Goal: Use online tool/utility: Use online tool/utility

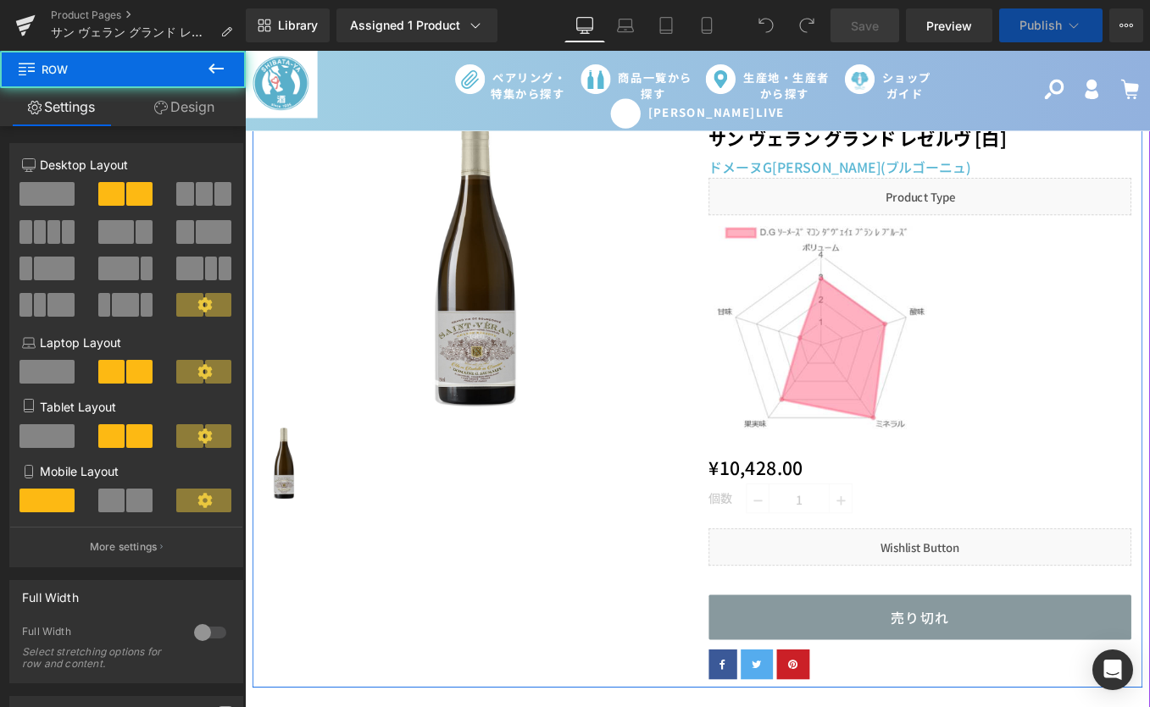
click at [606, 652] on div "Sale Off (P) Image (P) Image List [GEOGRAPHIC_DATA] グランド [GEOGRAPHIC_DATA] [白] …" at bounding box center [757, 434] width 1008 height 675
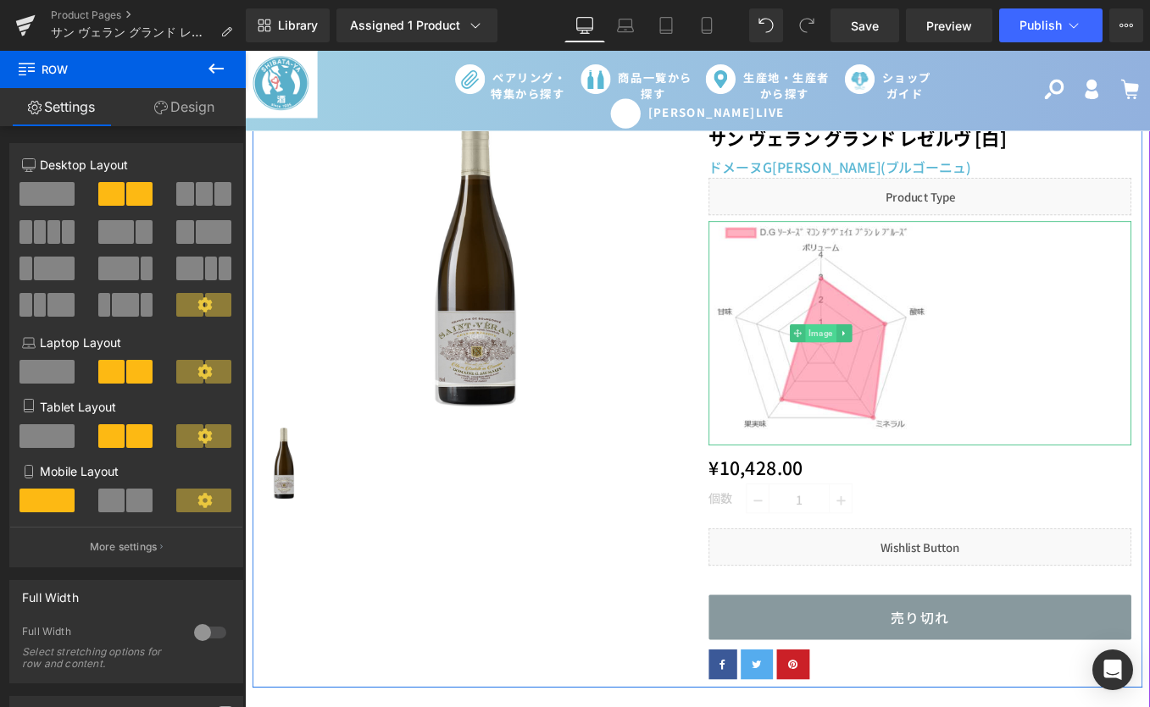
click at [883, 369] on span "Image" at bounding box center [896, 371] width 35 height 20
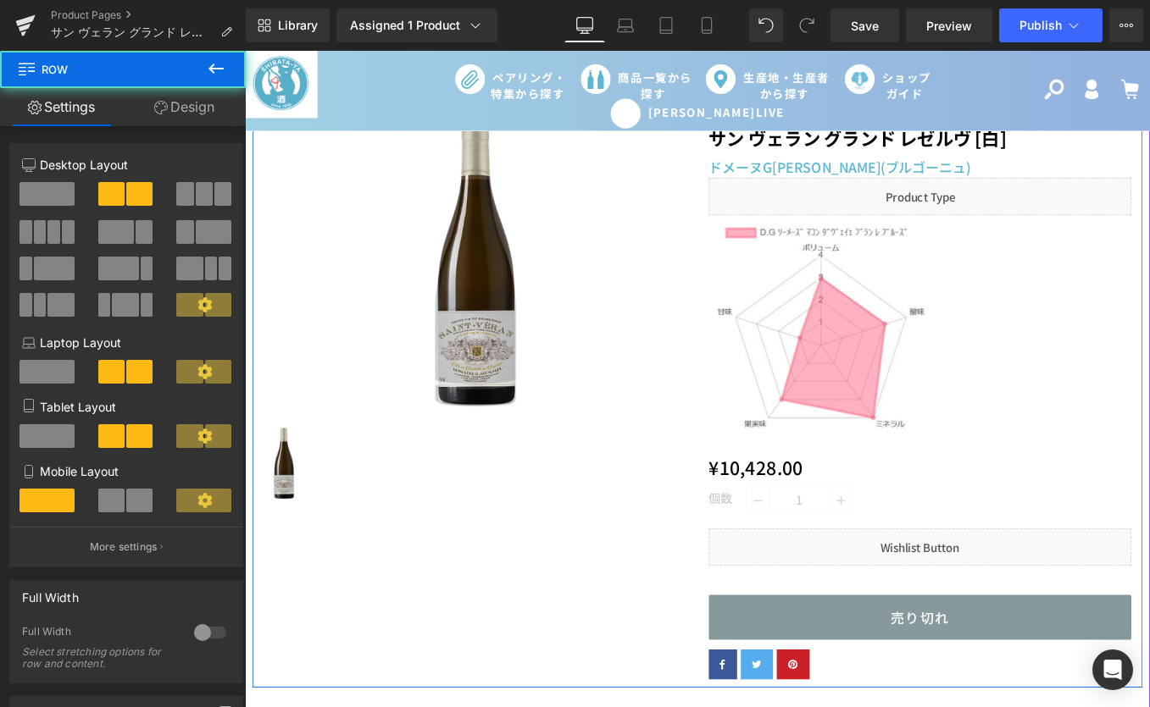
click at [543, 625] on div "Sale Off (P) Image (P) Image List [GEOGRAPHIC_DATA] グランド [GEOGRAPHIC_DATA] [白] …" at bounding box center [757, 434] width 1008 height 675
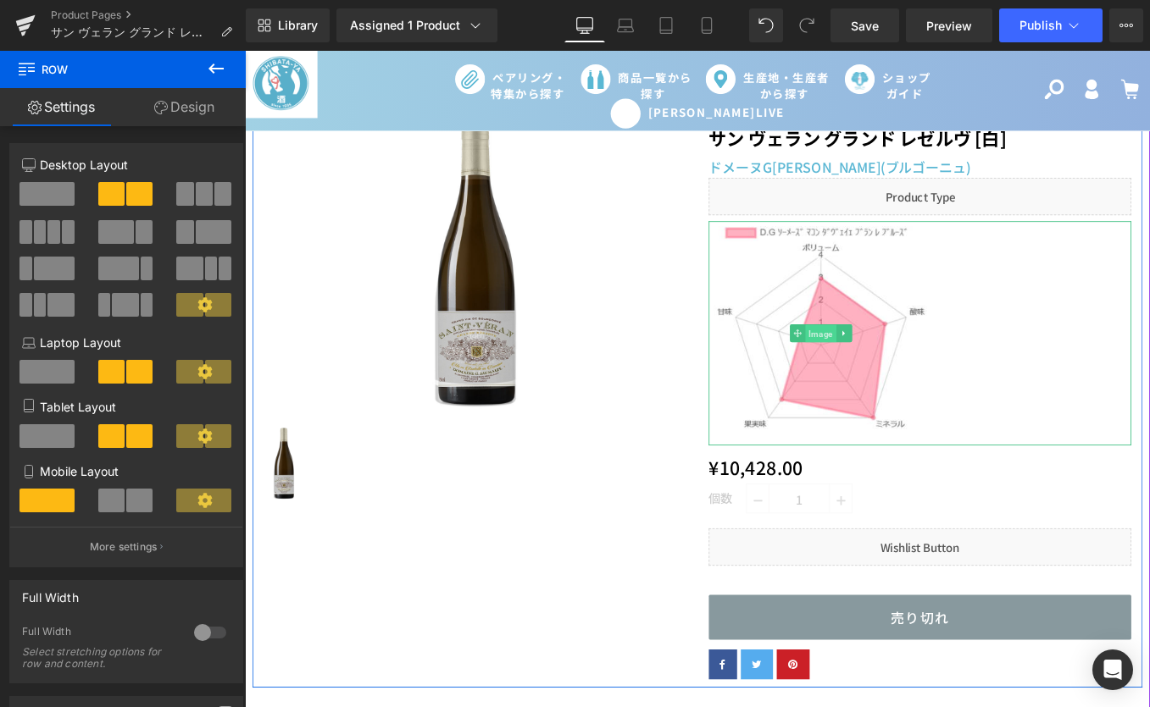
click at [889, 369] on span "Image" at bounding box center [896, 371] width 35 height 20
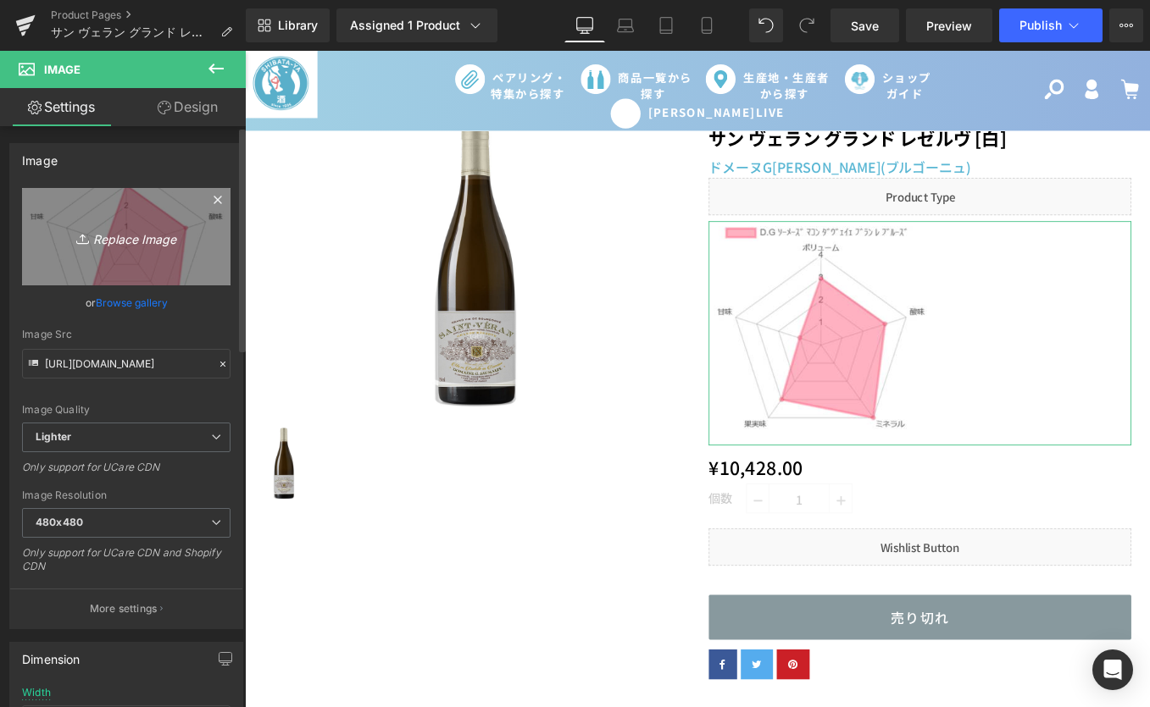
click at [136, 237] on icon "Replace Image" at bounding box center [126, 236] width 136 height 21
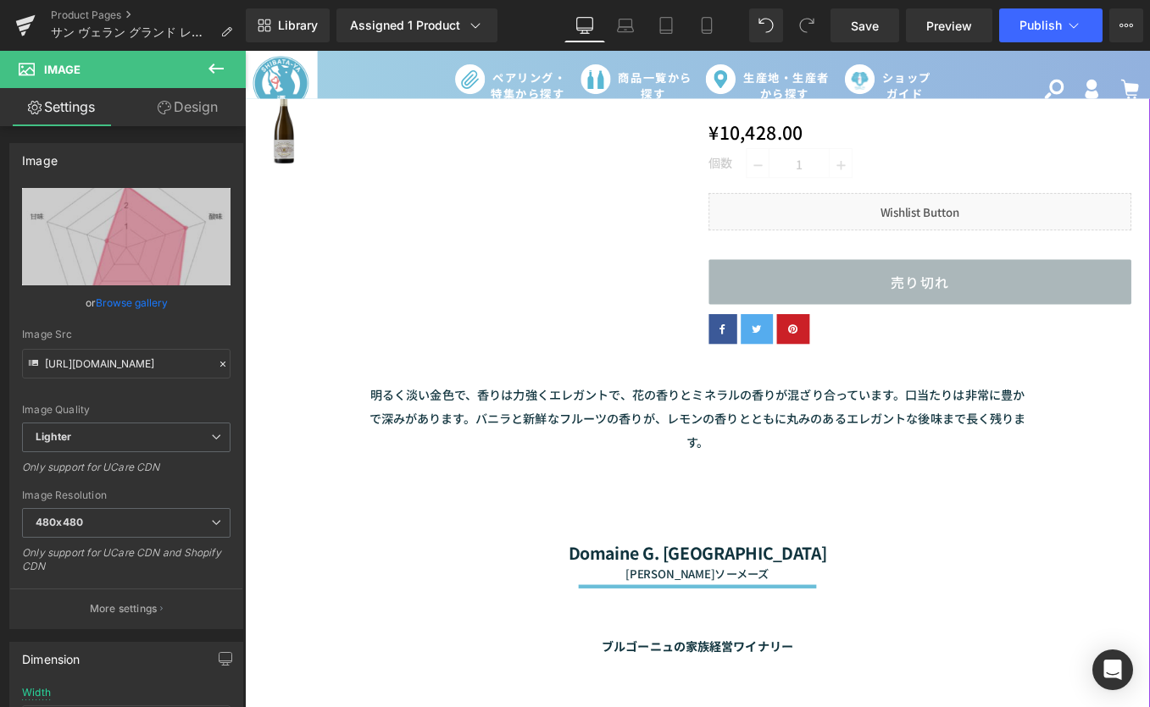
scroll to position [487, 0]
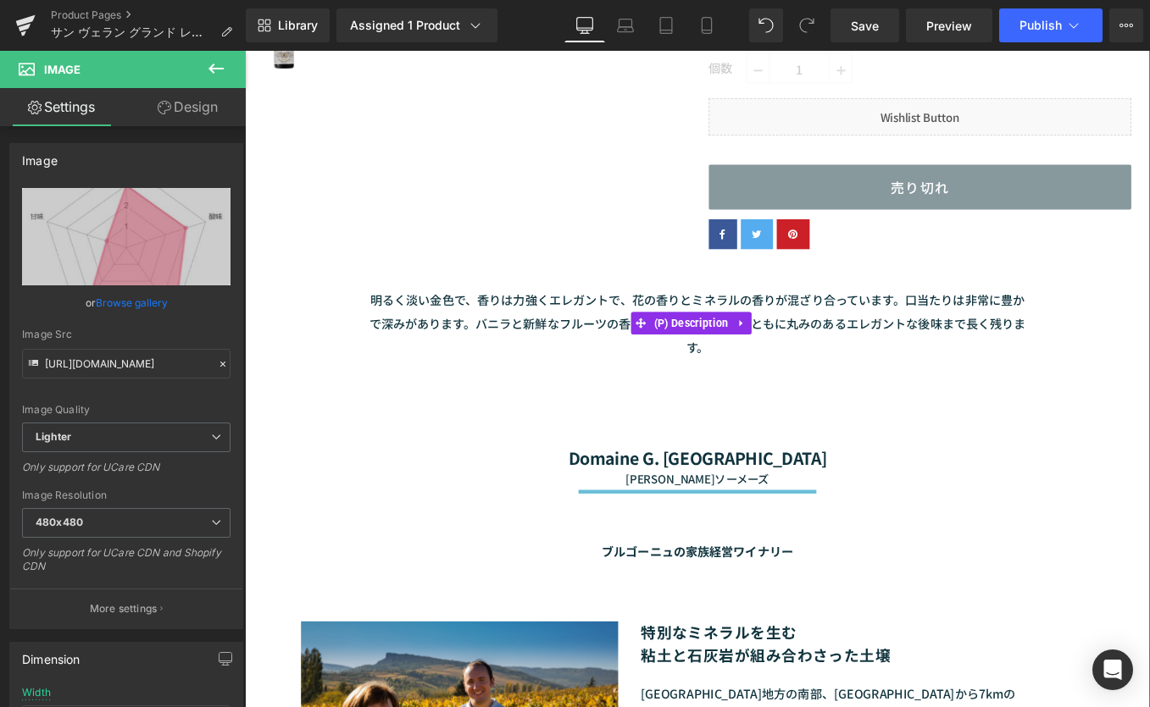
click at [524, 370] on p "明るく淡い金色で、香りは力強くエレガントで、花の香りとミネラルの香りが混ざり合っています。口当たりは非常に豊かで深みがあります。バニラと新鮮なフルーツの香りが…" at bounding box center [757, 359] width 754 height 81
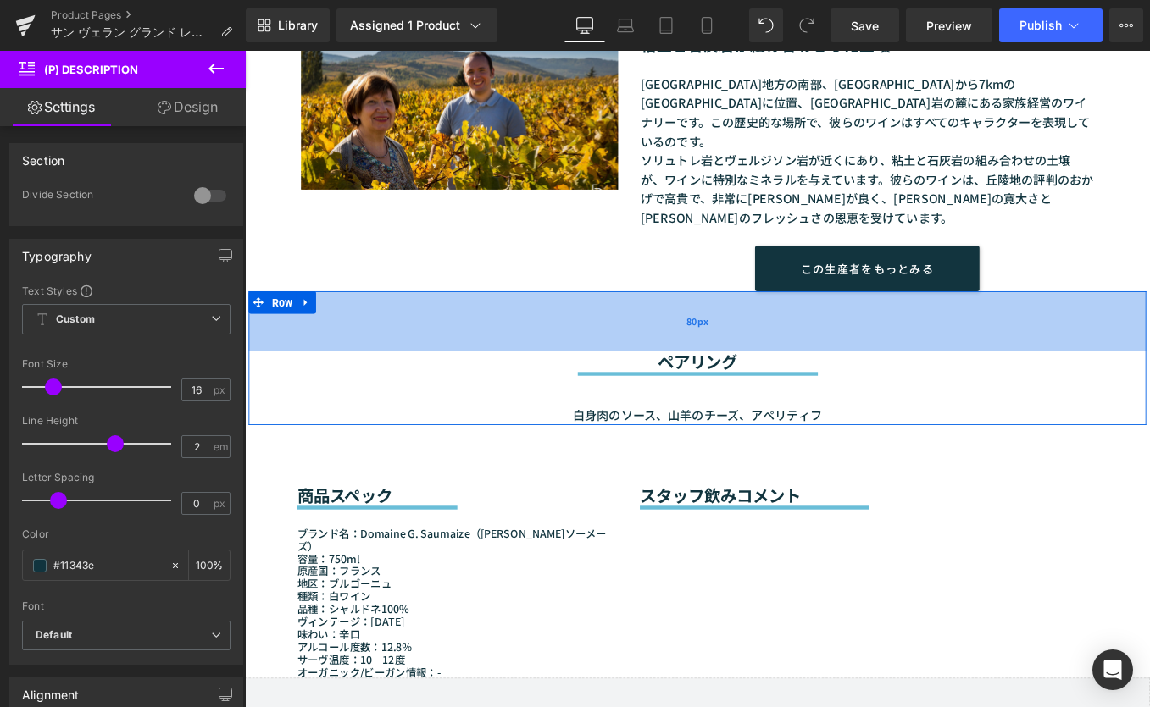
scroll to position [1220, 0]
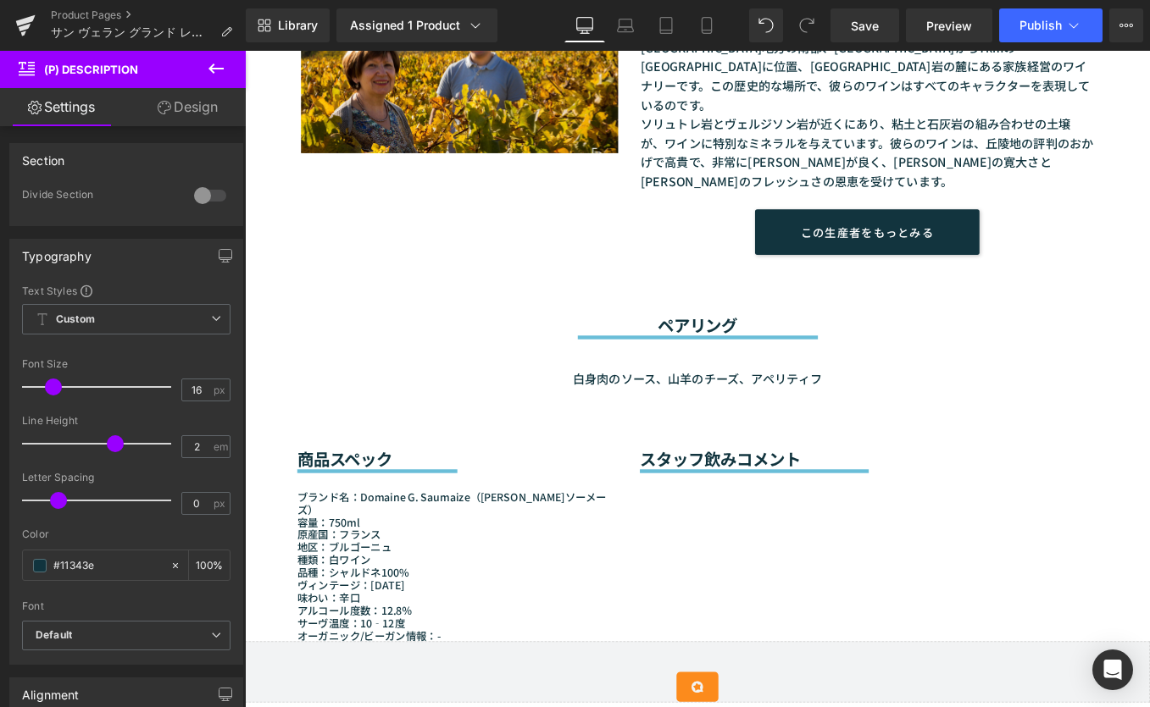
click at [467, 378] on div "白身肉のソース、山羊のチーズ、アペリティフ" at bounding box center [757, 406] width 907 height 56
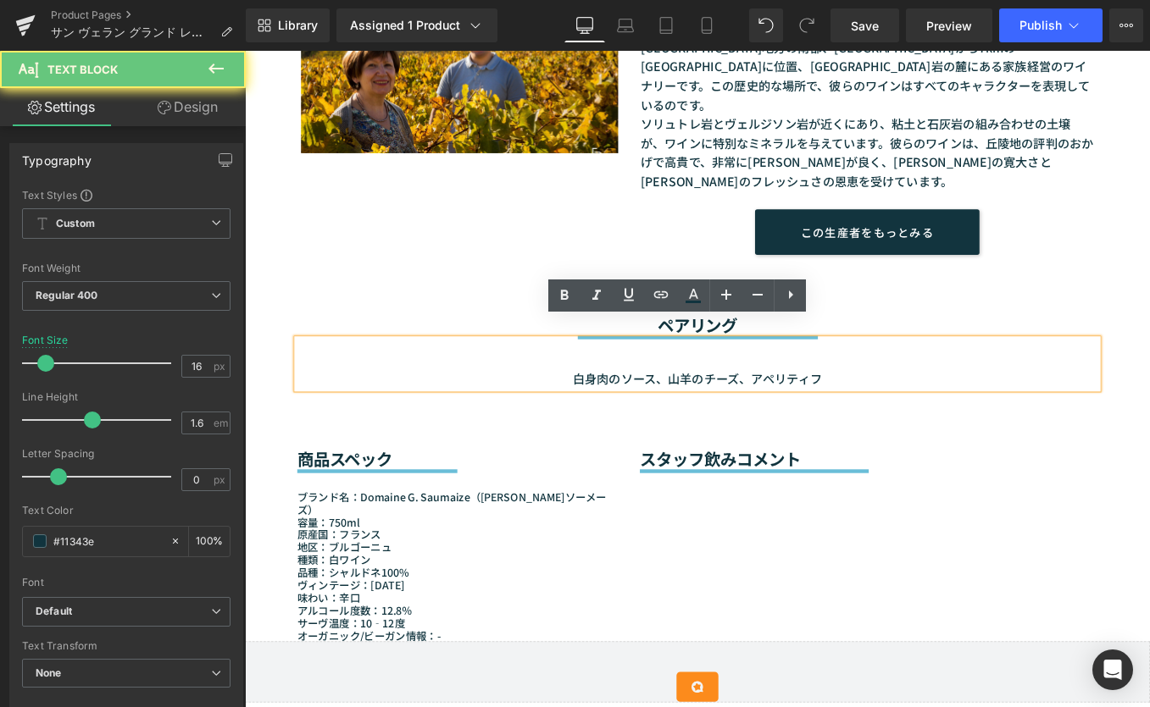
click at [894, 412] on p "白身肉のソース、山羊のチーズ、アペリティフ" at bounding box center [757, 423] width 907 height 22
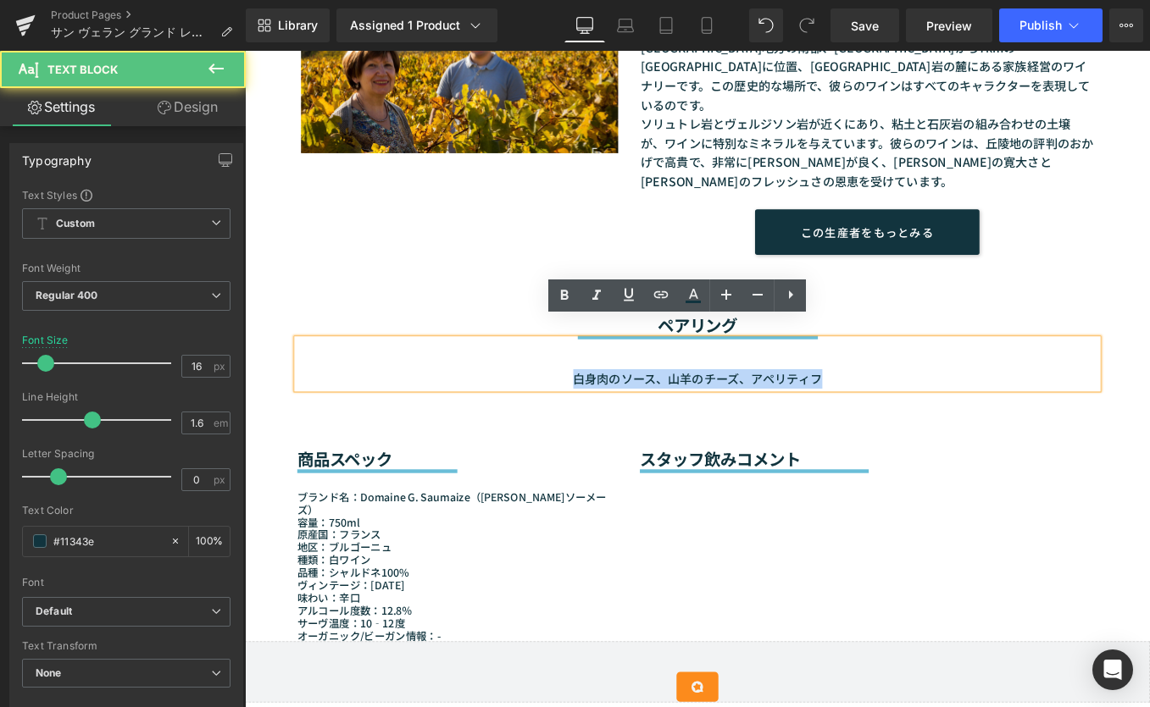
drag, startPoint x: 900, startPoint y: 399, endPoint x: 504, endPoint y: 392, distance: 395.7
click at [504, 412] on p "白身肉のソース、山羊のチーズ、アペリティフ" at bounding box center [757, 423] width 907 height 22
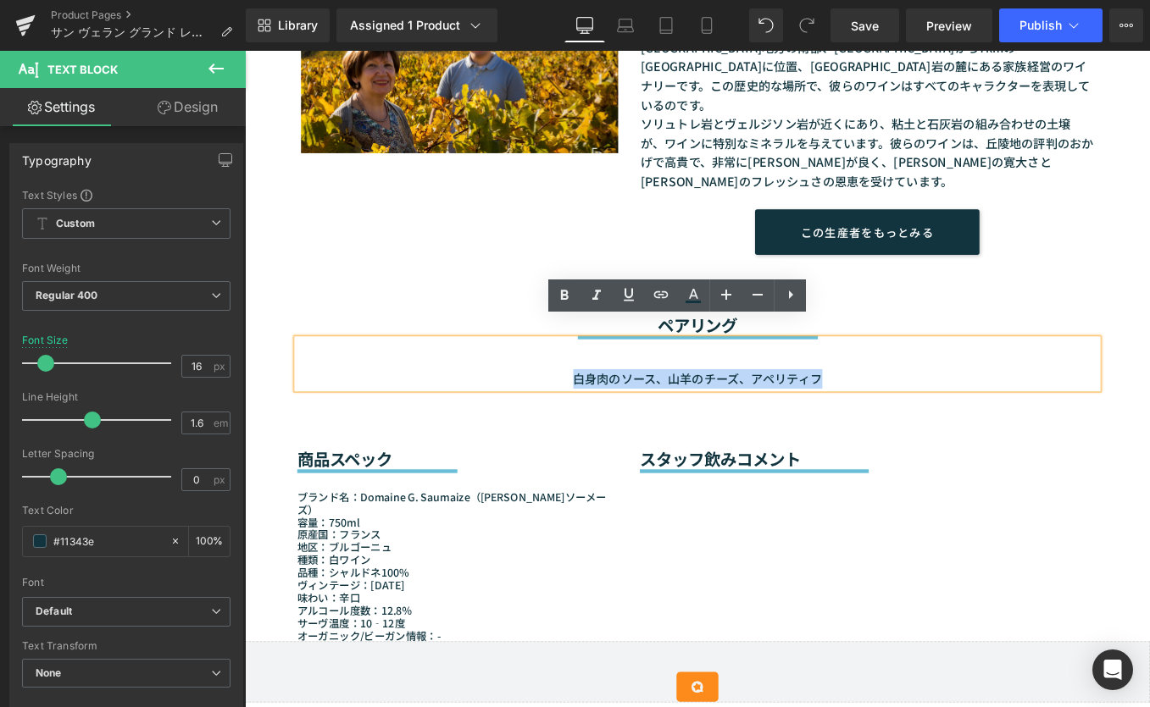
paste div
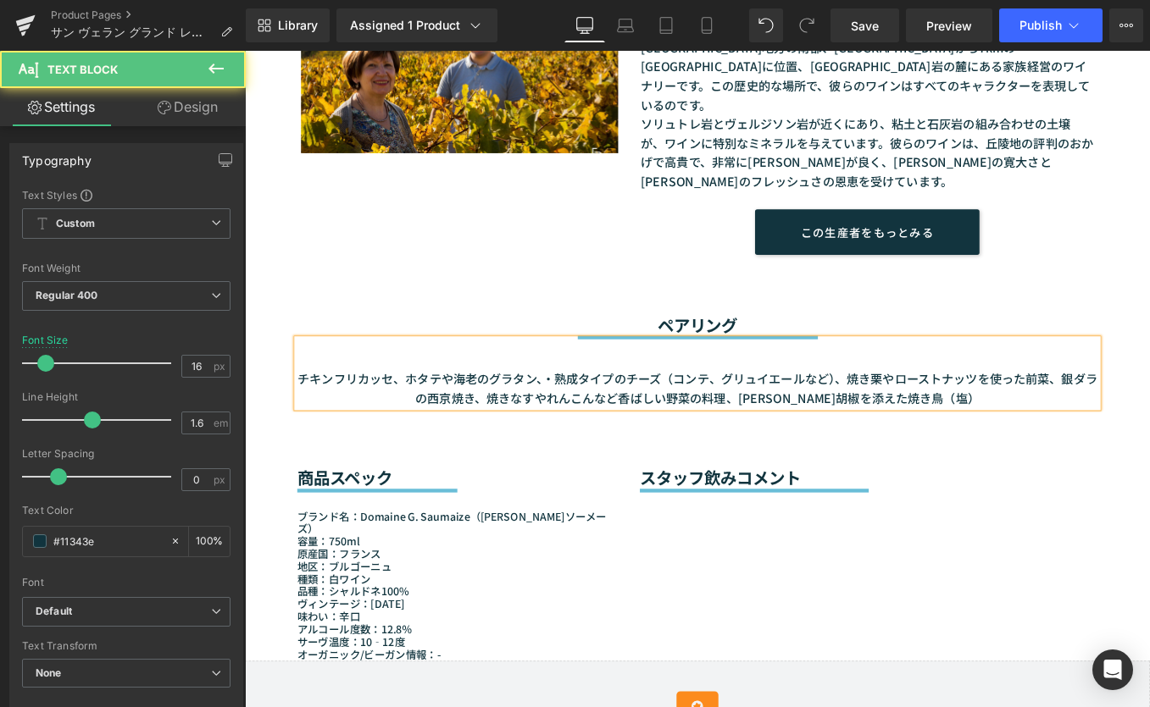
click at [944, 412] on p "チキンフリカッセ、ホタテや海老のグラタン、・熟成タイプのチーズ（コンテ、グリュイエールなど）、焼き栗やローストナッツを使った前菜、銀ダラの西京焼き、焼きなすや…" at bounding box center [757, 433] width 907 height 43
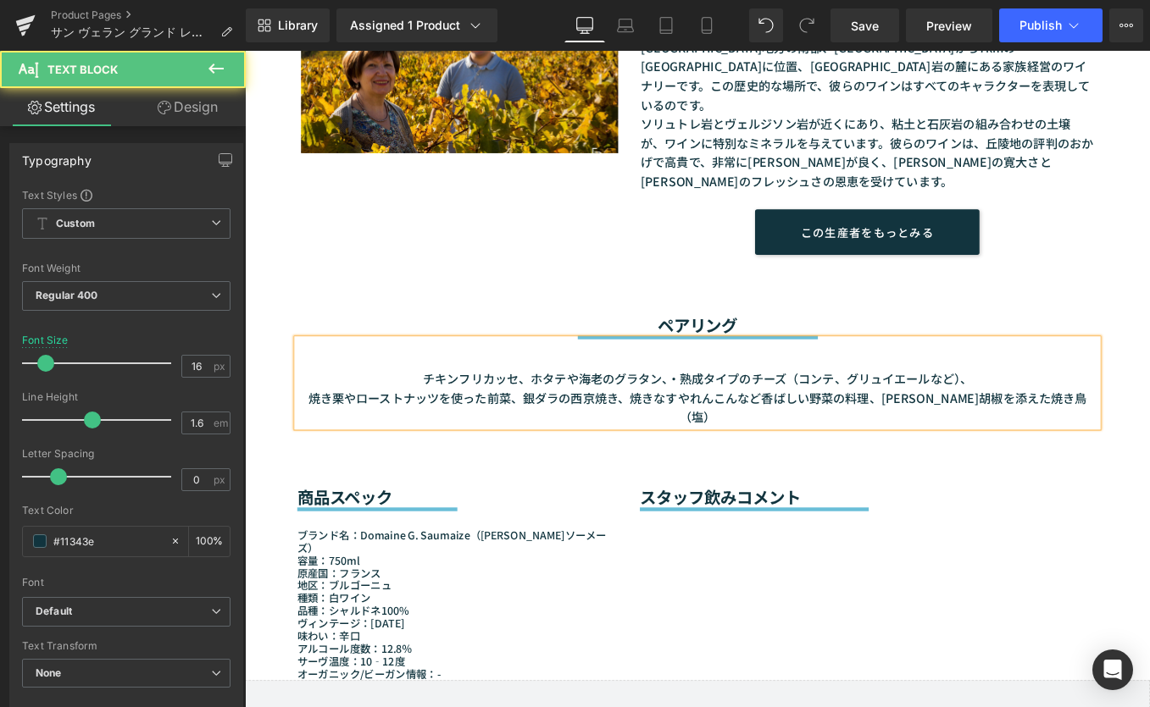
click at [1085, 412] on p "チキンフリカッセ、ホタテや海老のグラタン、・熟成タイプのチーズ（コンテ、グリュイエールなど）、" at bounding box center [757, 423] width 907 height 22
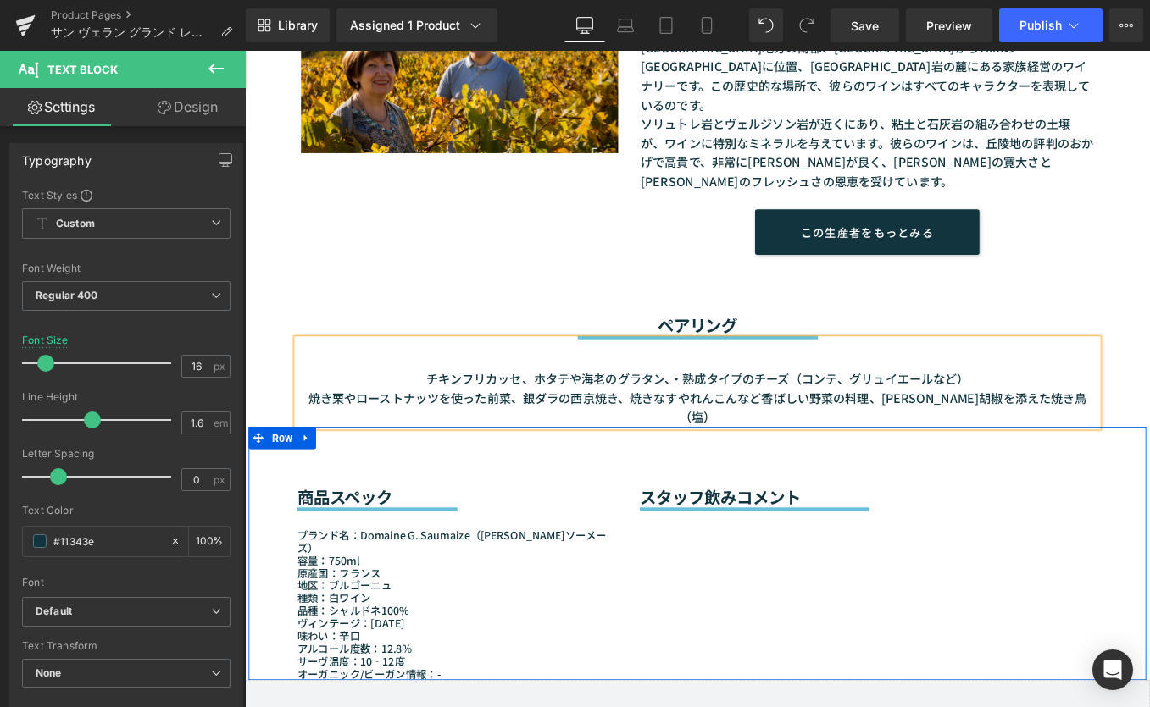
click at [1018, 591] on div "商品スペック Heading Separator ブランド名：Domaine G. Saumaize（[PERSON_NAME]ソーメーズ） 容量：750ml…" at bounding box center [757, 620] width 1017 height 287
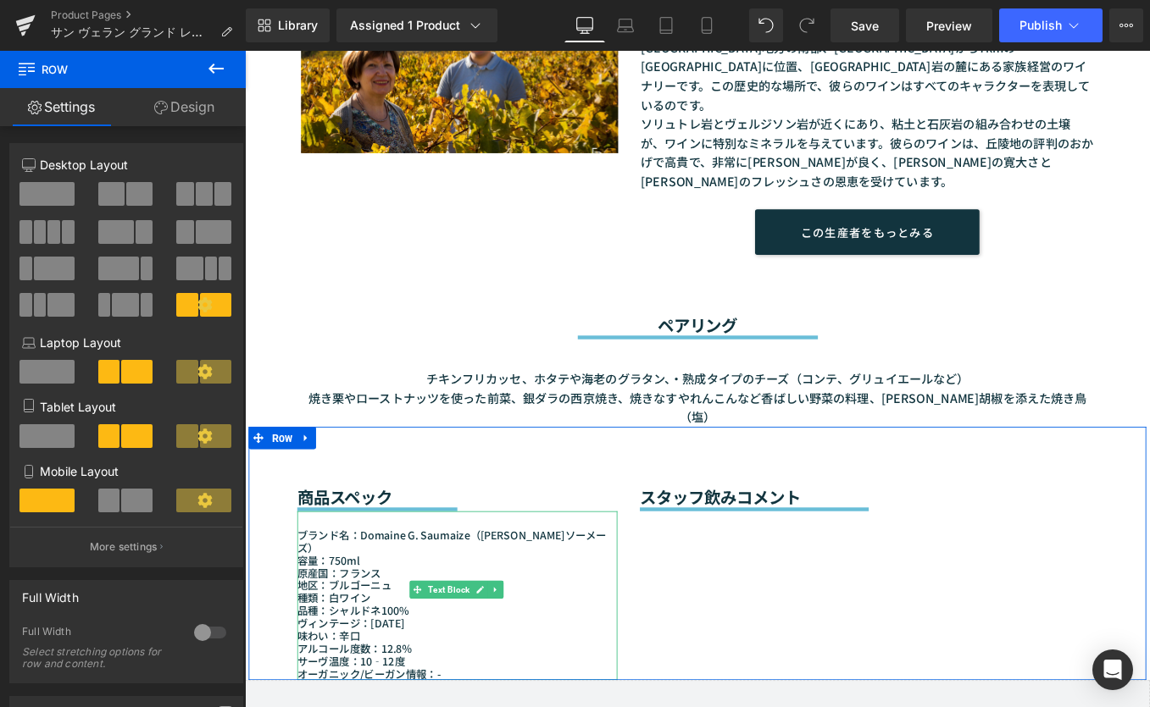
scroll to position [1342, 0]
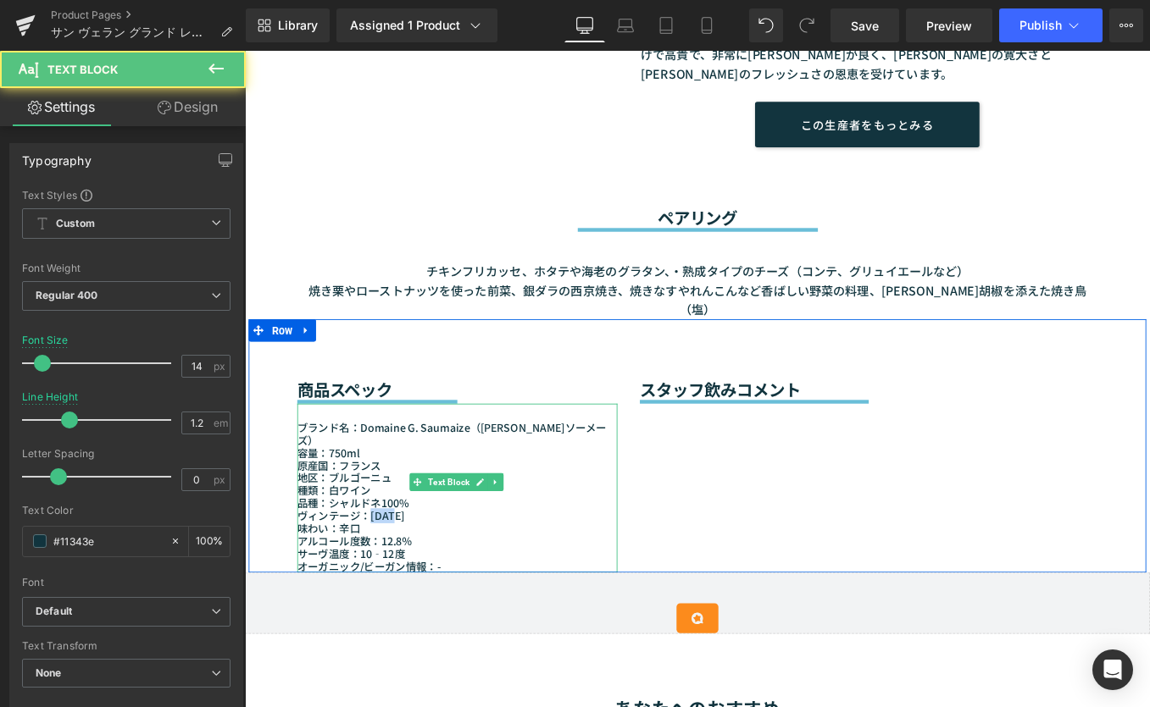
drag, startPoint x: 384, startPoint y: 520, endPoint x: 410, endPoint y: 526, distance: 26.9
click at [419, 571] on p "ヴィンテージ：[DATE]" at bounding box center [485, 578] width 363 height 14
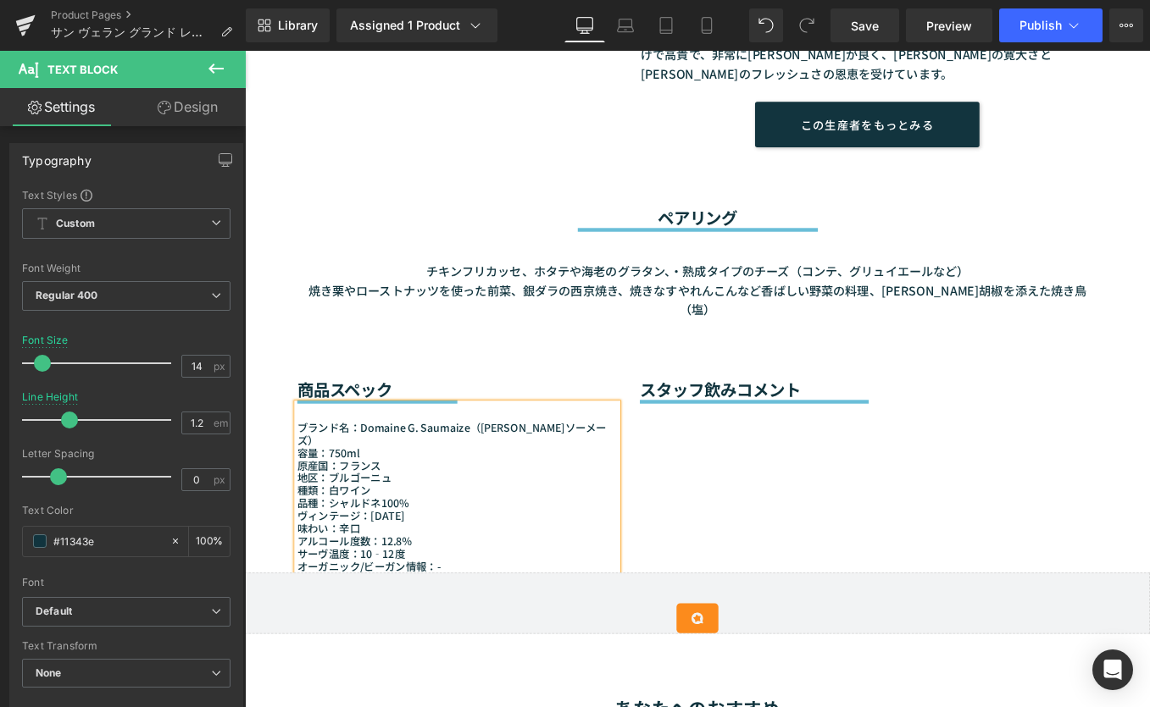
click at [816, 513] on div "商品スペック Heading Separator ブランド名：Domaine G. Saumaize（[PERSON_NAME]ソーメーズ） 容量：750ml…" at bounding box center [757, 498] width 1017 height 287
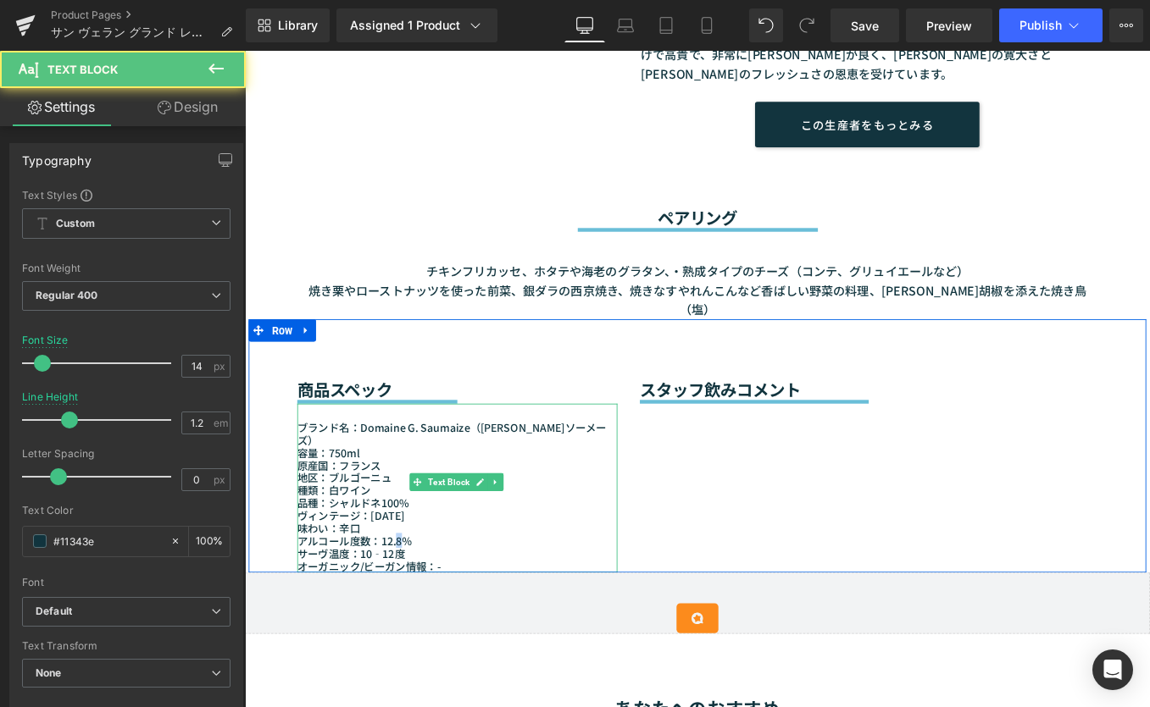
click at [418, 599] on p "アルコール度数：12.8％" at bounding box center [485, 606] width 363 height 14
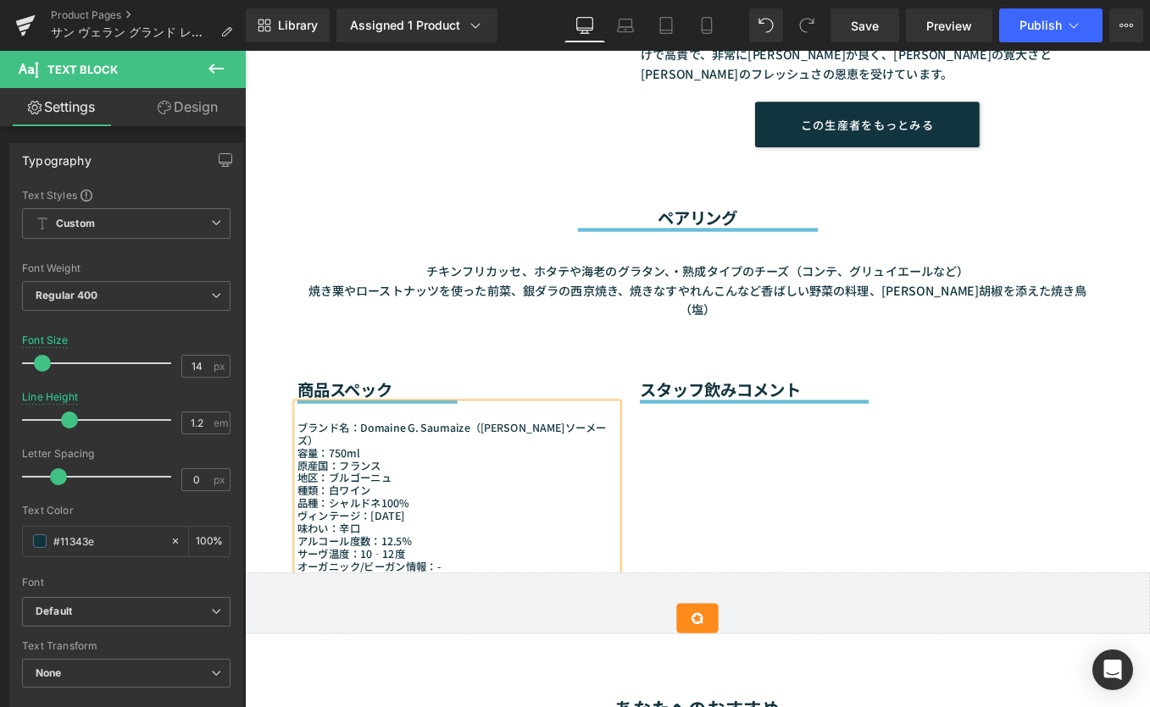
click at [535, 557] on p "品種：シャルドネ100%" at bounding box center [485, 564] width 363 height 14
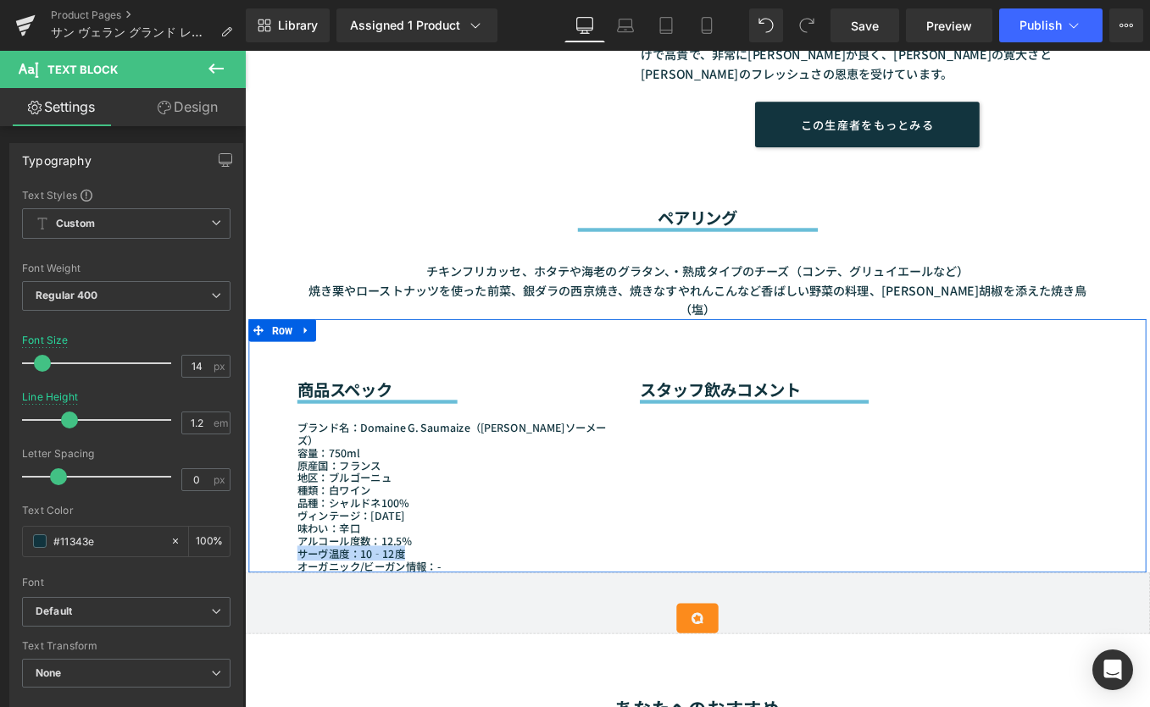
drag, startPoint x: 428, startPoint y: 561, endPoint x: 294, endPoint y: 557, distance: 133.9
click at [293, 557] on div "商品スペック Heading Separator ブランド名：Domaine G. Saumaize（[PERSON_NAME]ソーメーズ） 容量：750ml…" at bounding box center [485, 498] width 388 height 287
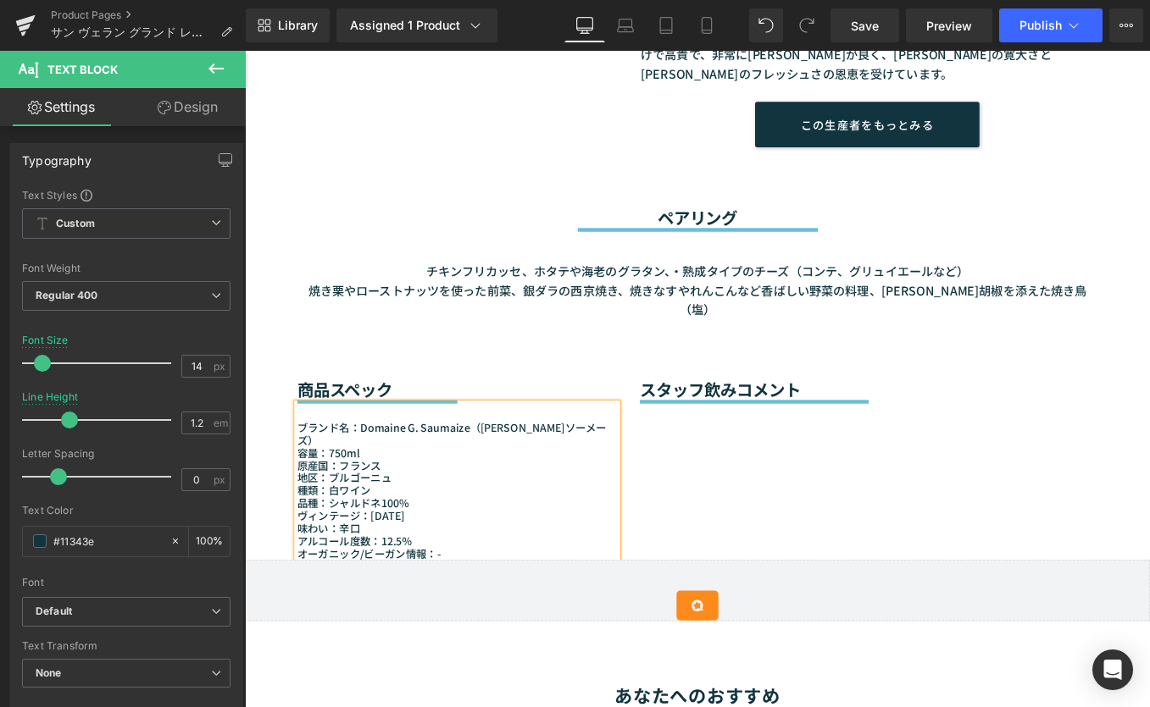
click at [519, 613] on p "オーガニック/ビーガン情報：-" at bounding box center [485, 620] width 363 height 14
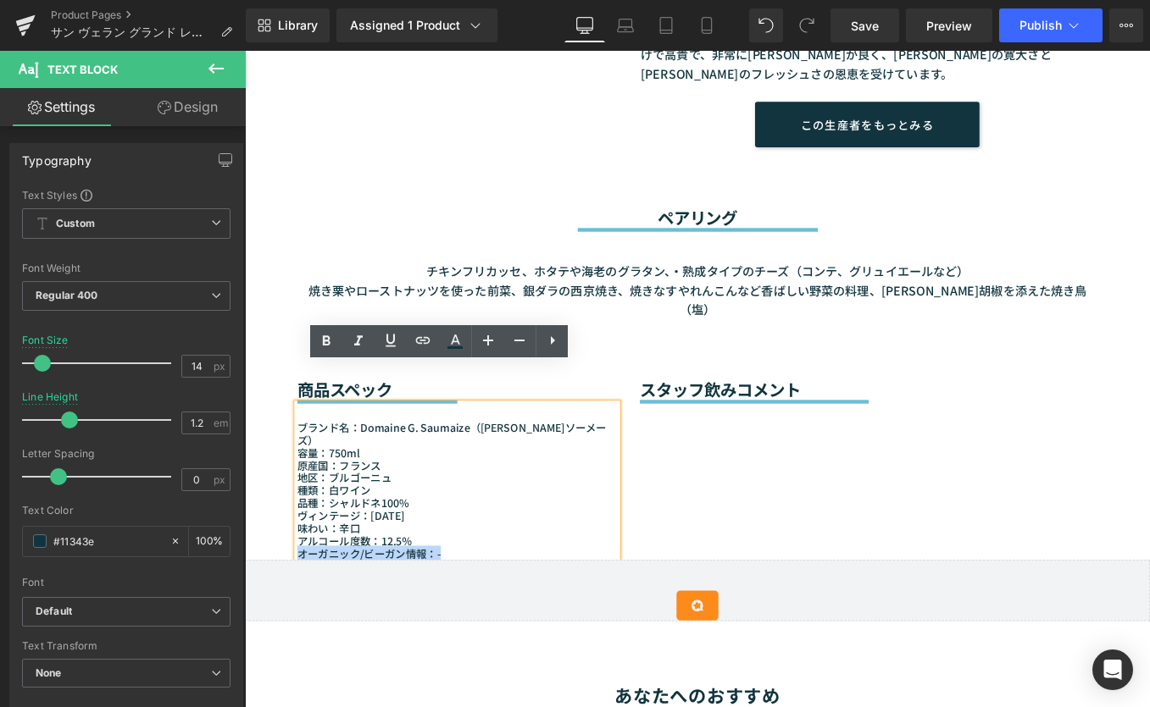
drag, startPoint x: 504, startPoint y: 559, endPoint x: 279, endPoint y: 559, distance: 225.4
click at [278, 559] on div "商品スペック Heading Separator ブランド名：Domaine G. Saumaize（[PERSON_NAME]ソーメーズ） 容量：750ml…" at bounding box center [757, 491] width 1017 height 273
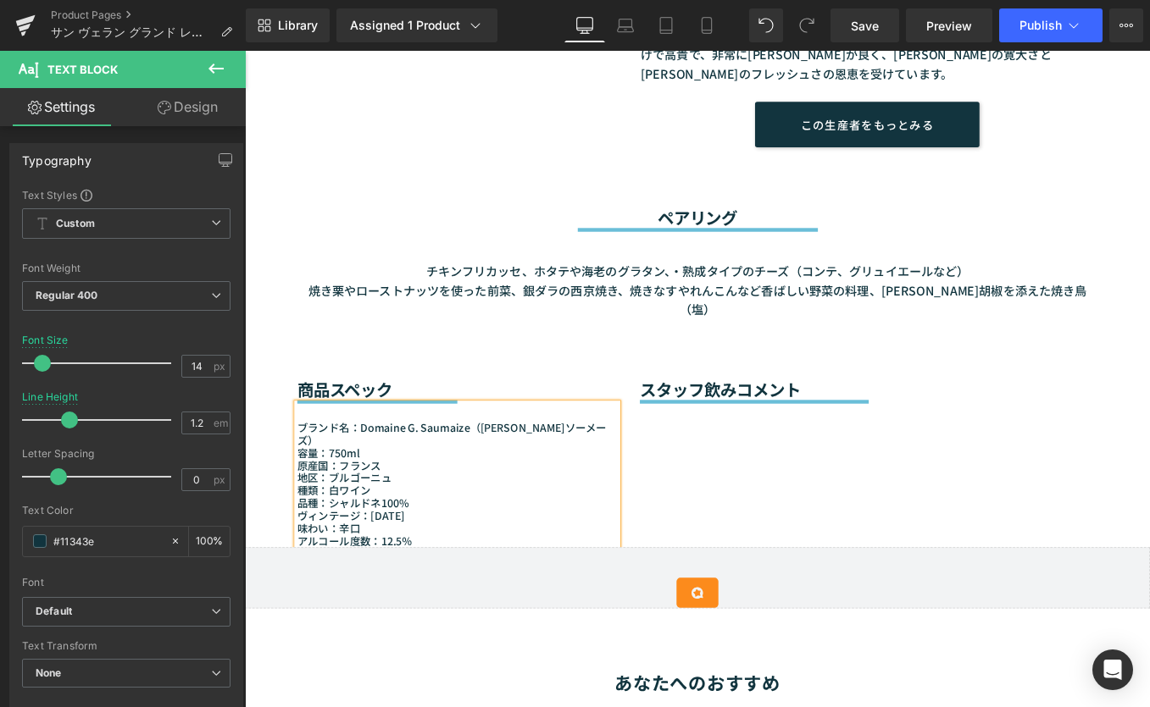
click at [816, 503] on div "商品スペック Heading Separator ブランド名：Domaine G. Saumaize（[PERSON_NAME]ソーメーズ） 容量：750ml…" at bounding box center [757, 484] width 1017 height 258
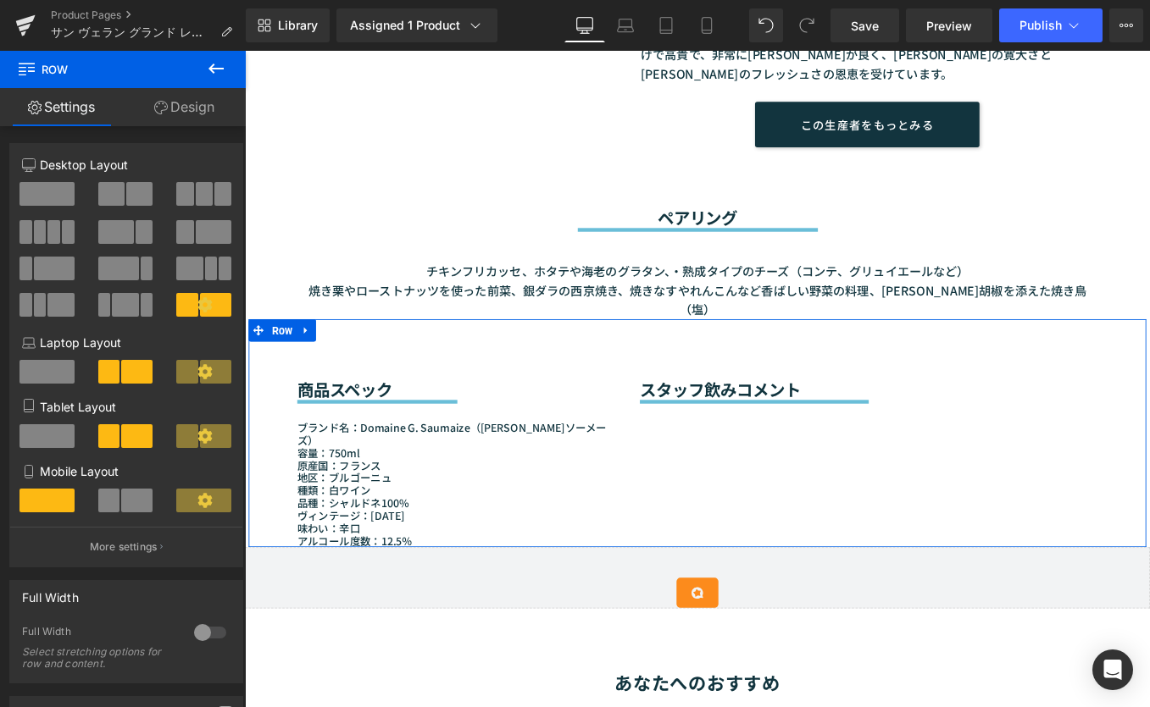
click at [857, 456] on div "商品スペック Heading Separator ブランド名：Domaine G. Saumaize（[PERSON_NAME]ソーメーズ） 容量：750ml…" at bounding box center [757, 484] width 1017 height 258
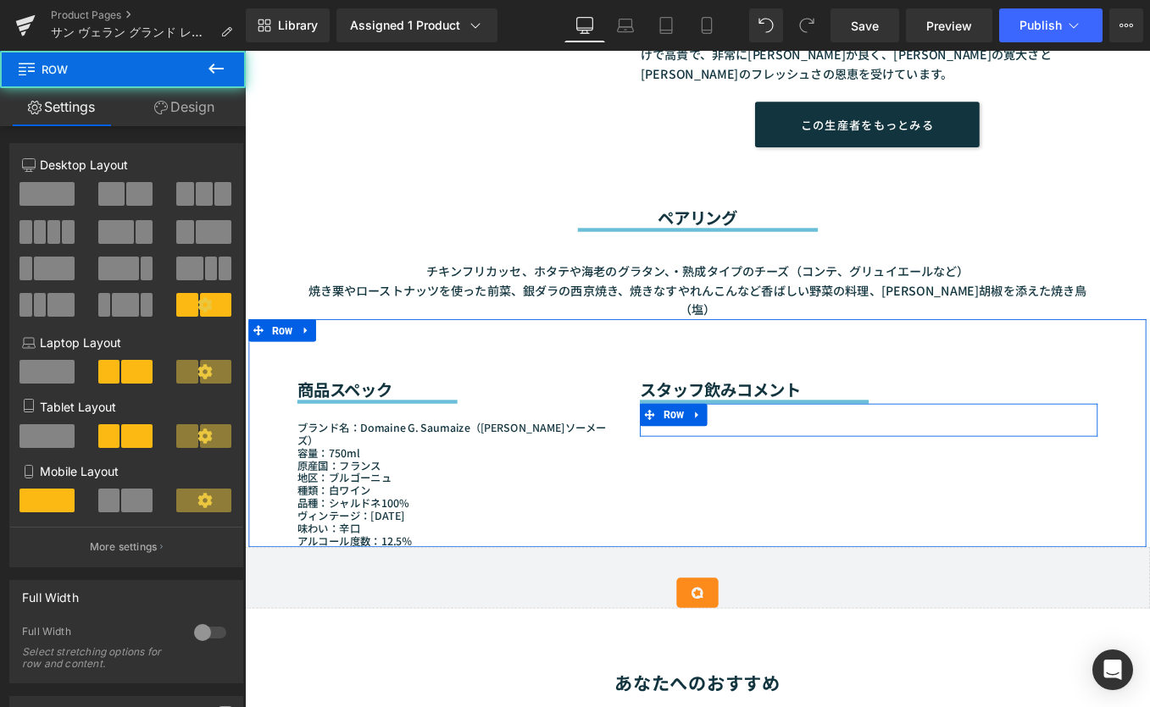
click at [805, 451] on div at bounding box center [951, 453] width 519 height 4
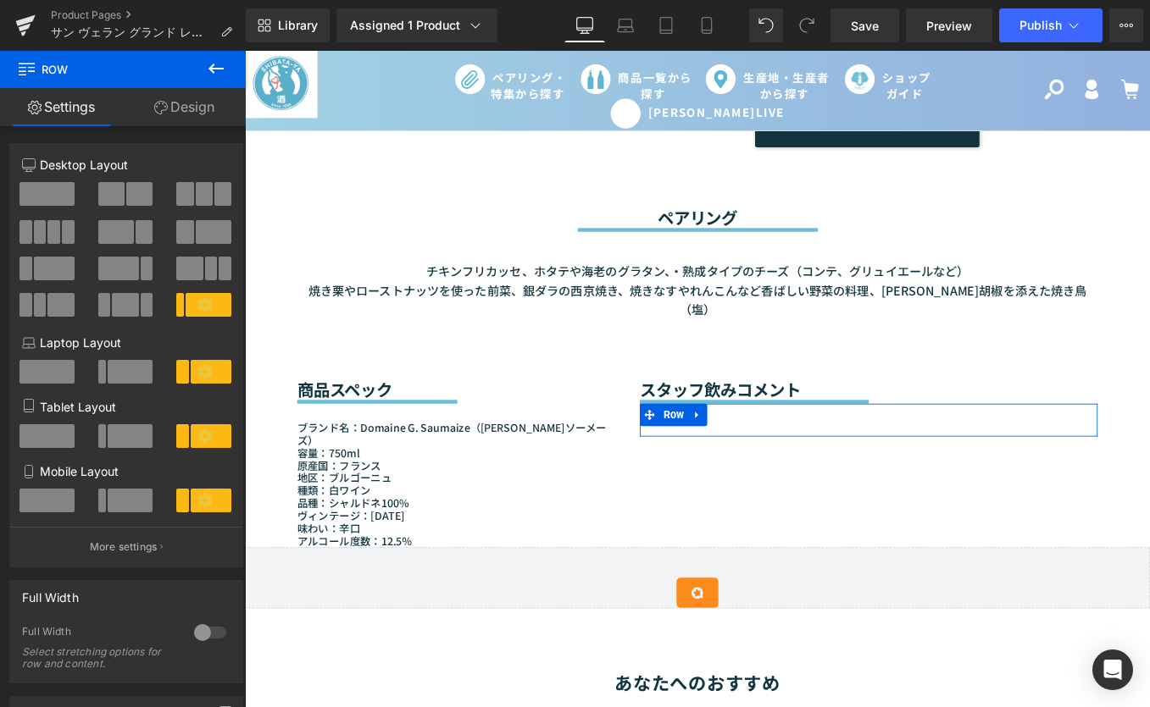
click at [75, 114] on link "Settings" at bounding box center [61, 107] width 123 height 38
click at [183, 110] on link "Design" at bounding box center [184, 107] width 123 height 38
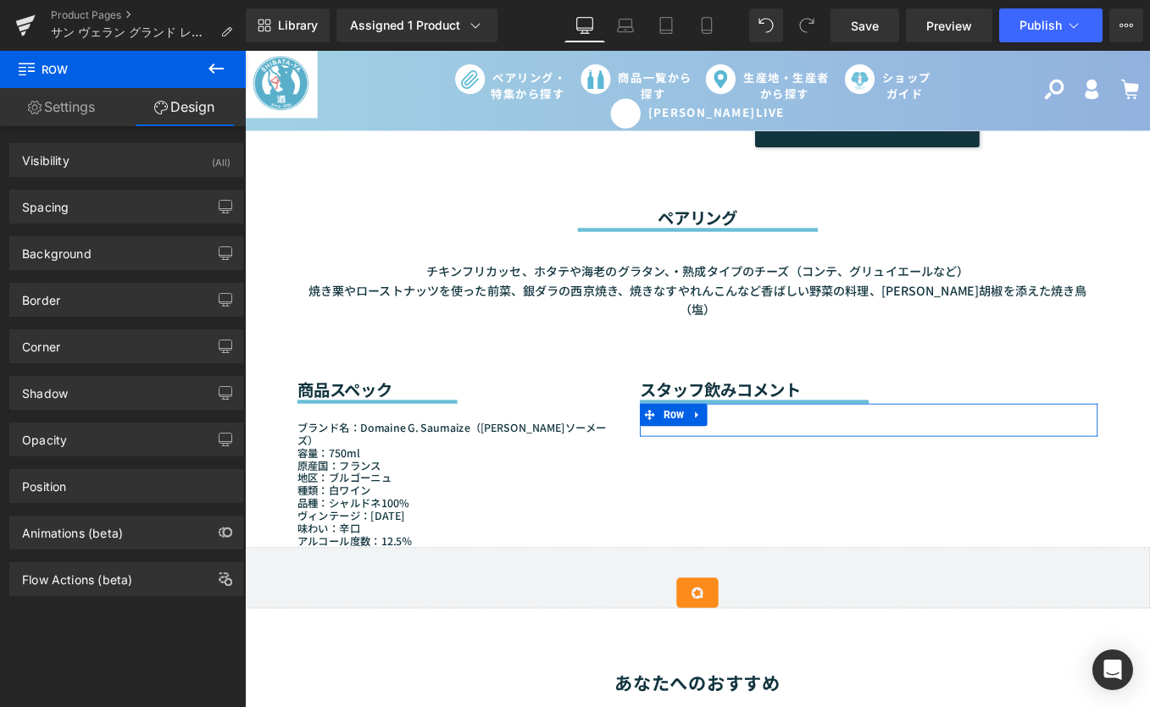
click at [69, 115] on link "Settings" at bounding box center [61, 107] width 123 height 38
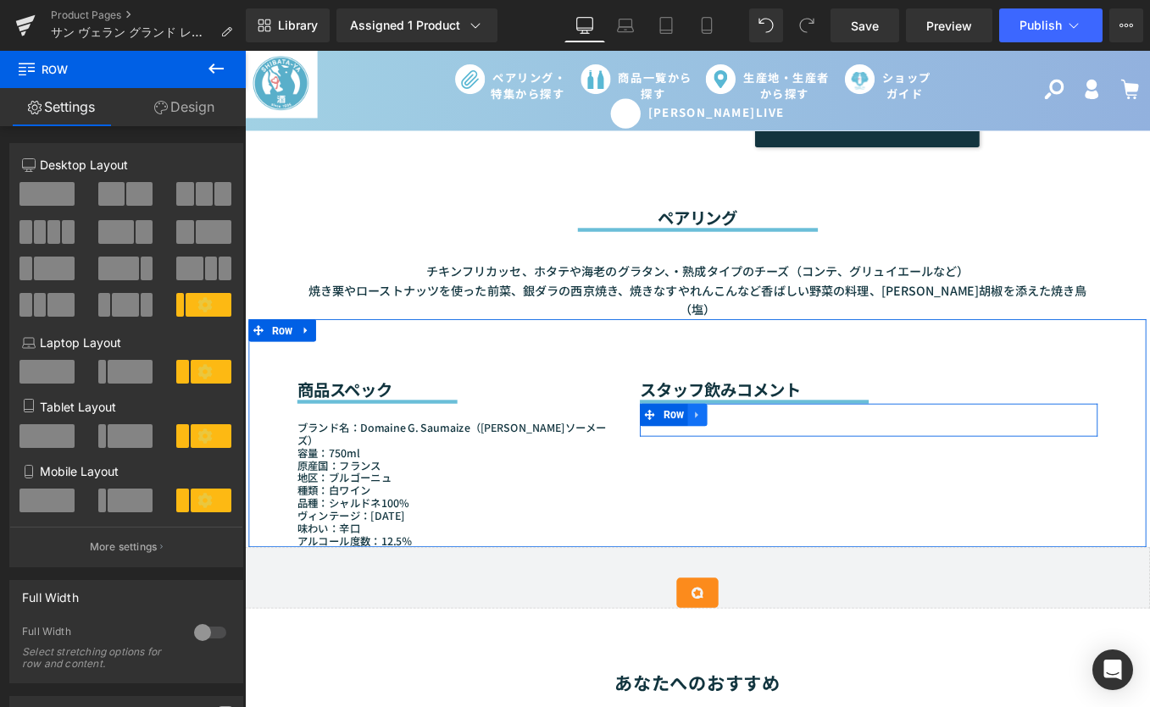
click at [746, 451] on link at bounding box center [757, 463] width 22 height 25
click at [714, 452] on span "Row" at bounding box center [730, 464] width 32 height 25
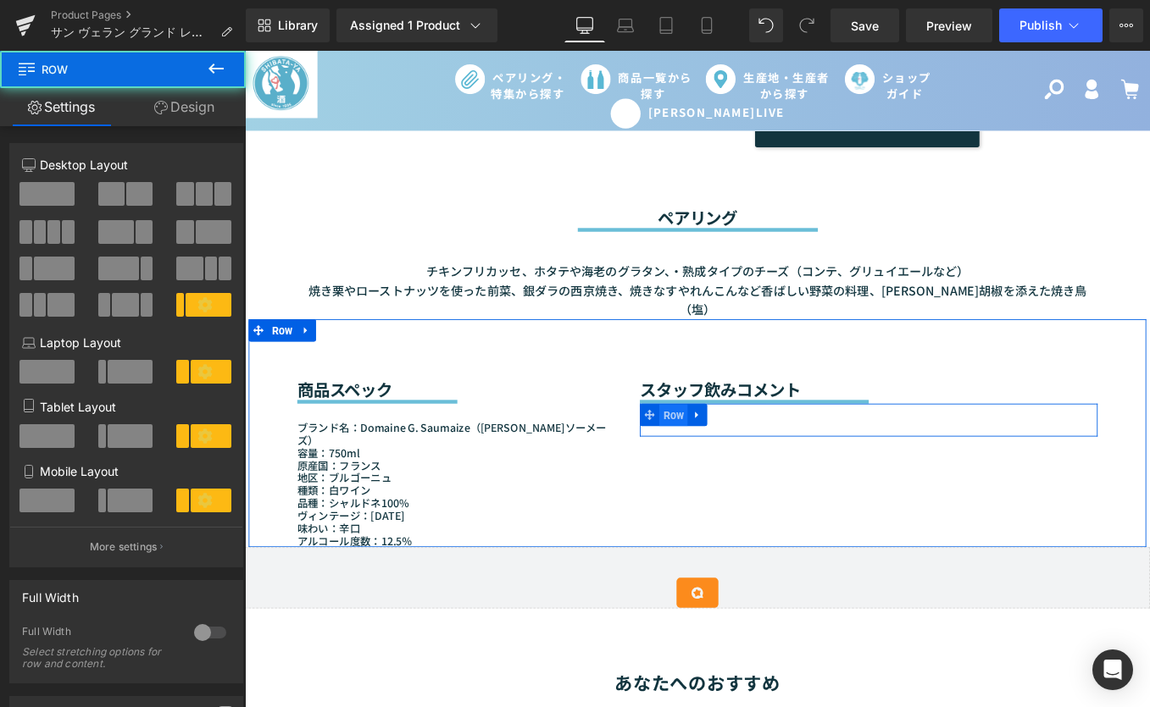
click at [714, 452] on span "Row" at bounding box center [730, 464] width 32 height 25
click at [854, 468] on div "Text Block" at bounding box center [994, 477] width 407 height 19
click at [854, 468] on p at bounding box center [1003, 477] width 390 height 19
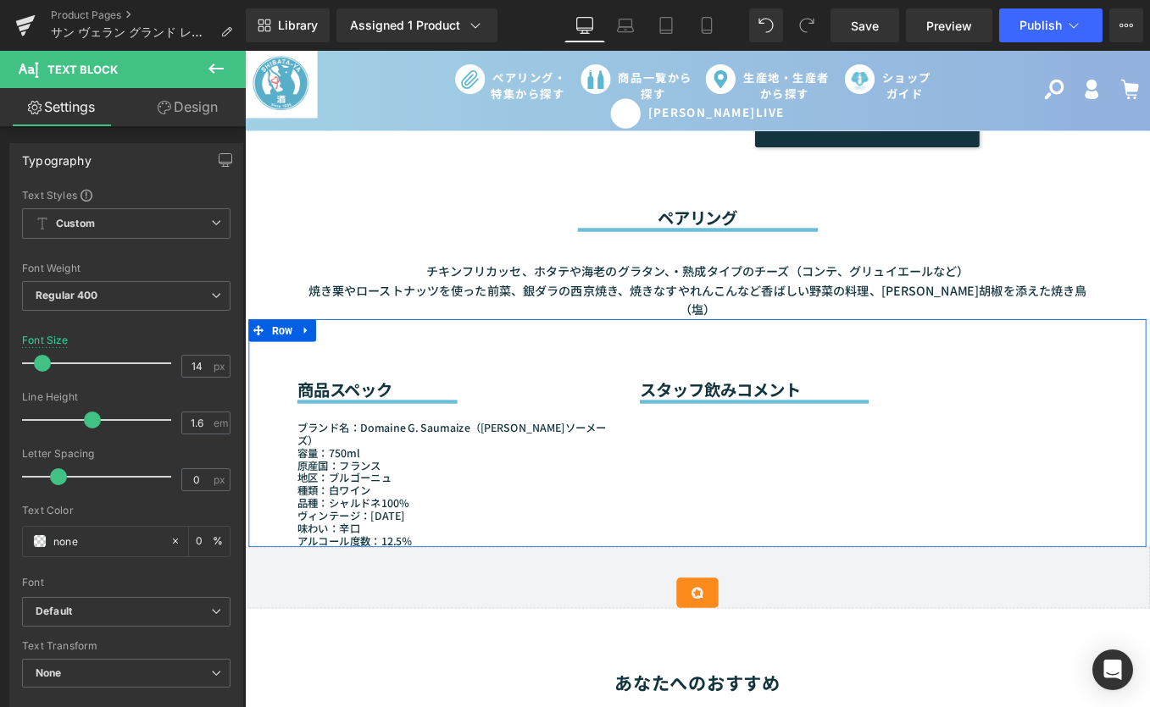
click at [907, 478] on div "商品スペック Heading Separator ブランド名：Domaine G. Saumaize（[PERSON_NAME]ソーメーズ） 容量：750ml…" at bounding box center [757, 484] width 1017 height 258
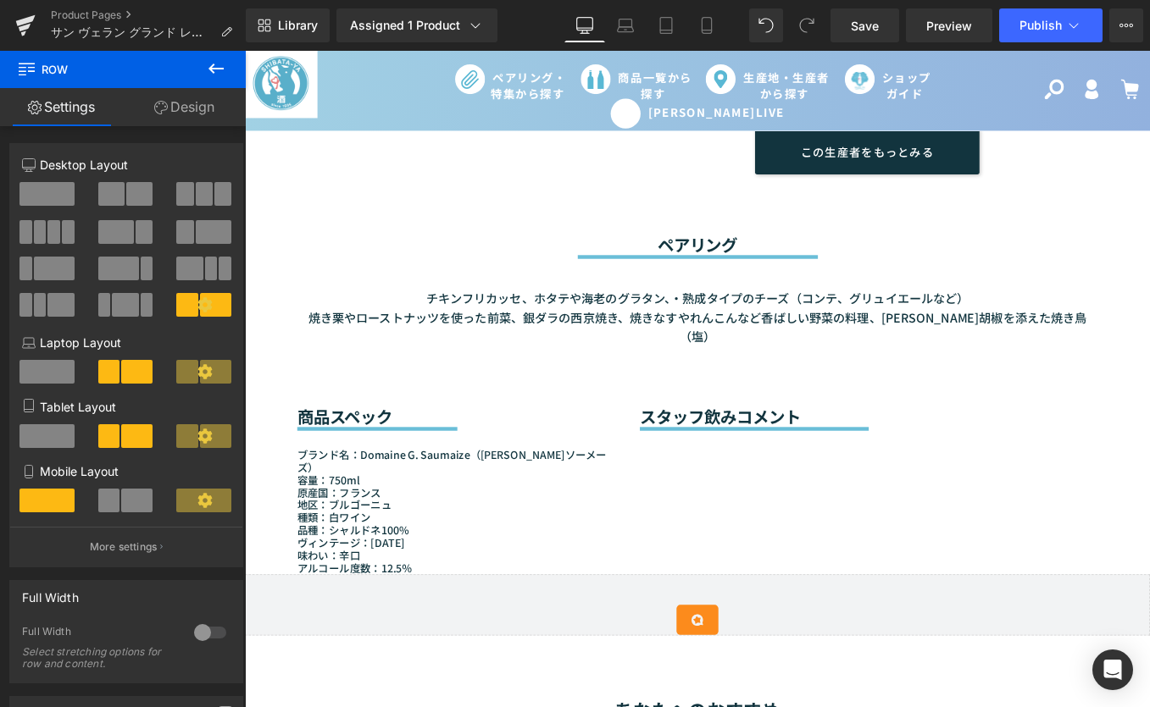
scroll to position [731, 0]
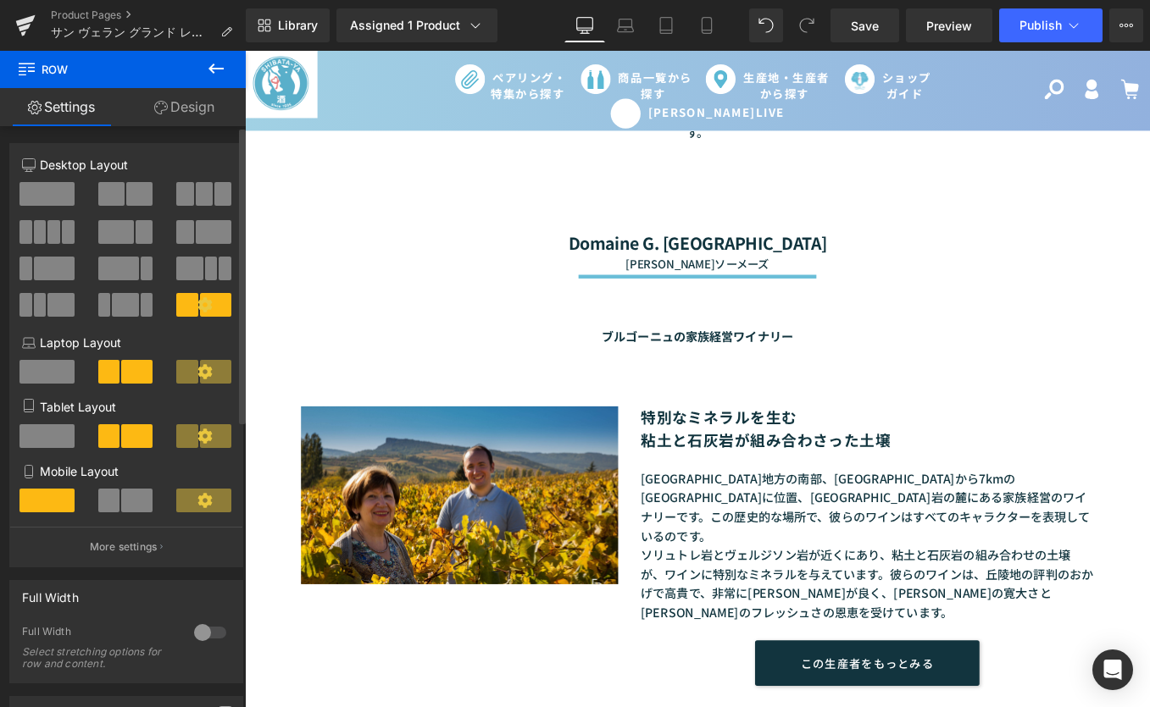
click at [63, 201] on span at bounding box center [46, 194] width 55 height 24
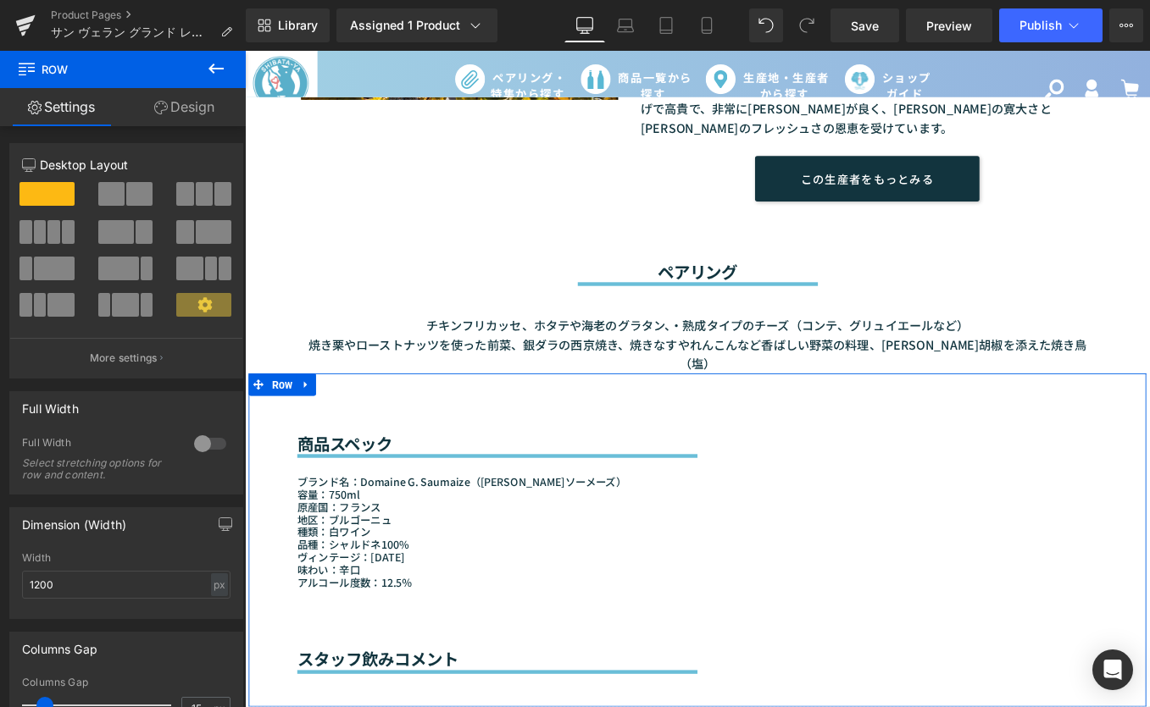
scroll to position [1342, 0]
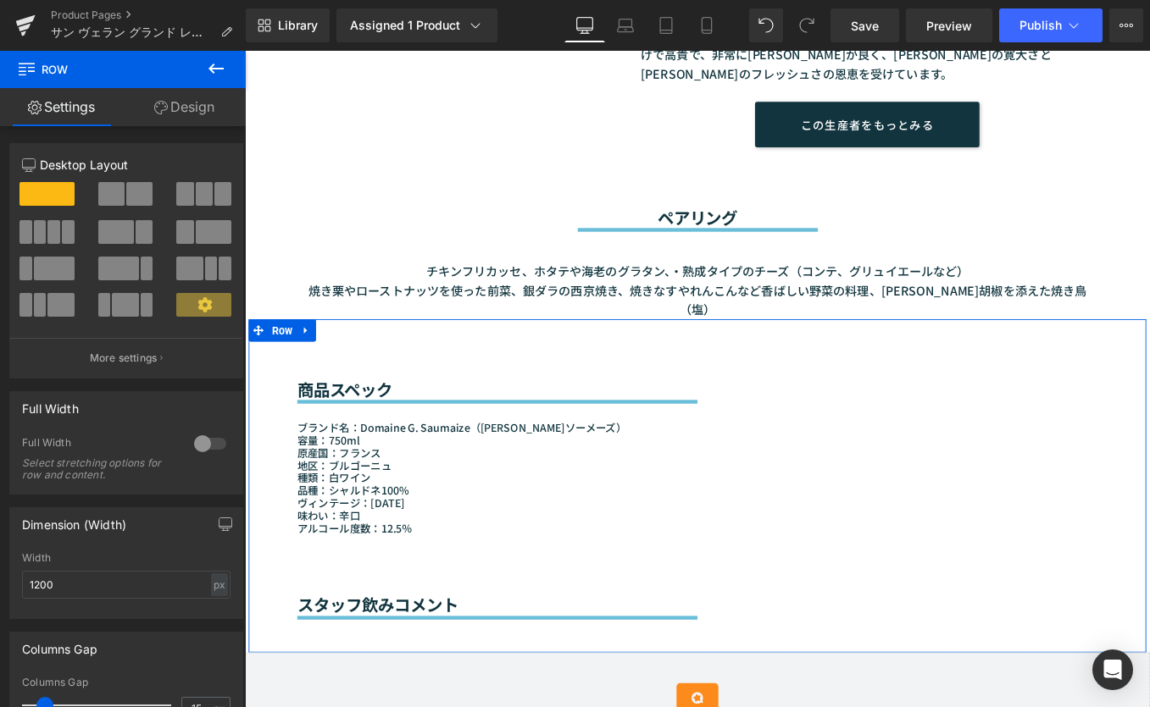
click at [968, 500] on p "原産国：フランス" at bounding box center [757, 507] width 907 height 14
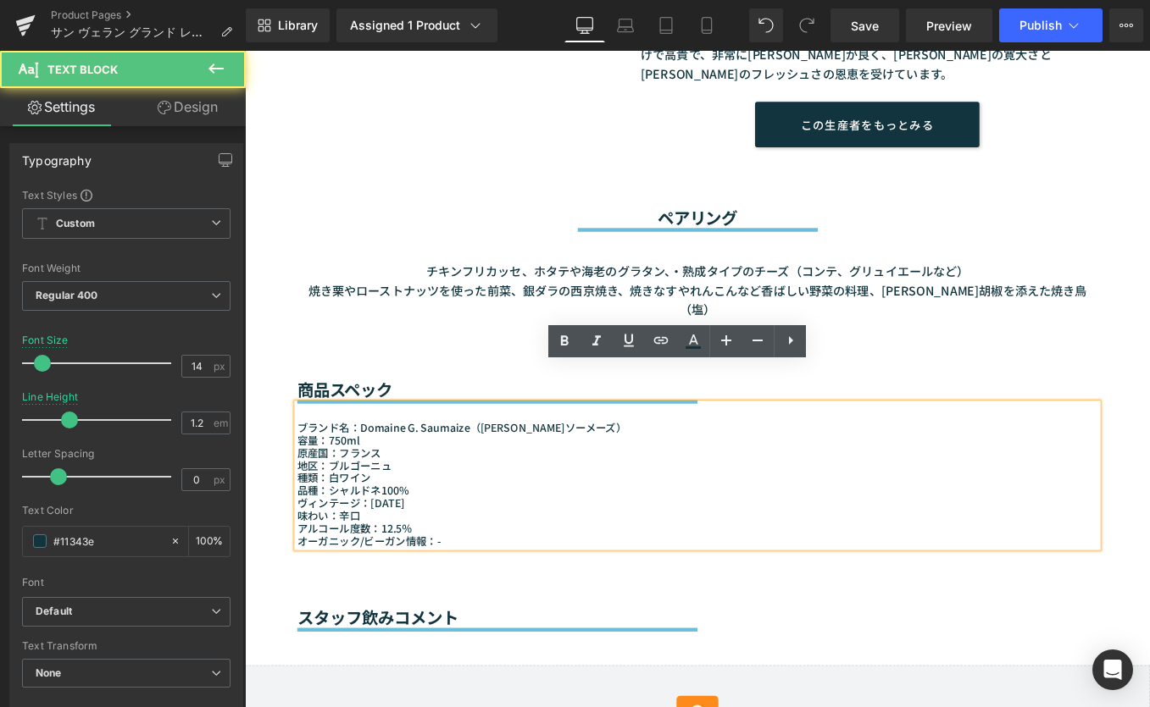
click at [1085, 567] on div "商品スペック Heading Separator ブランド名：Domaine G. Saumaize（[PERSON_NAME]ソーメーズ） 容量：750ml…" at bounding box center [757, 551] width 1017 height 392
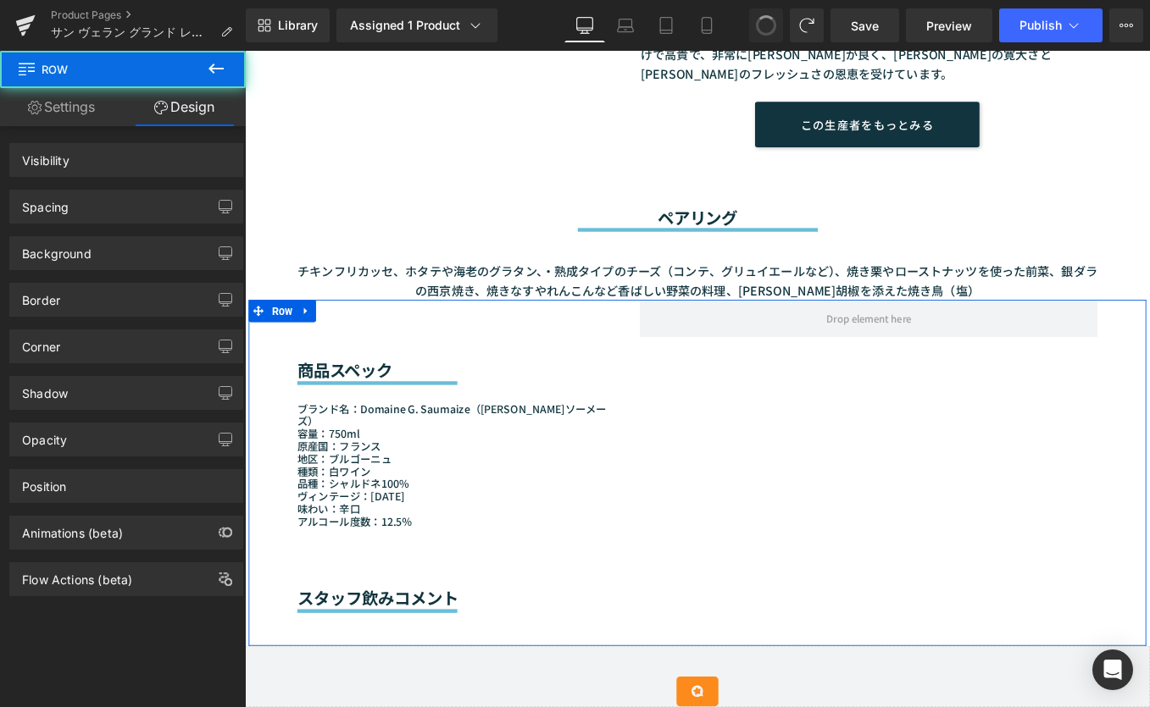
click at [418, 675] on div "Separator" at bounding box center [485, 681] width 363 height 13
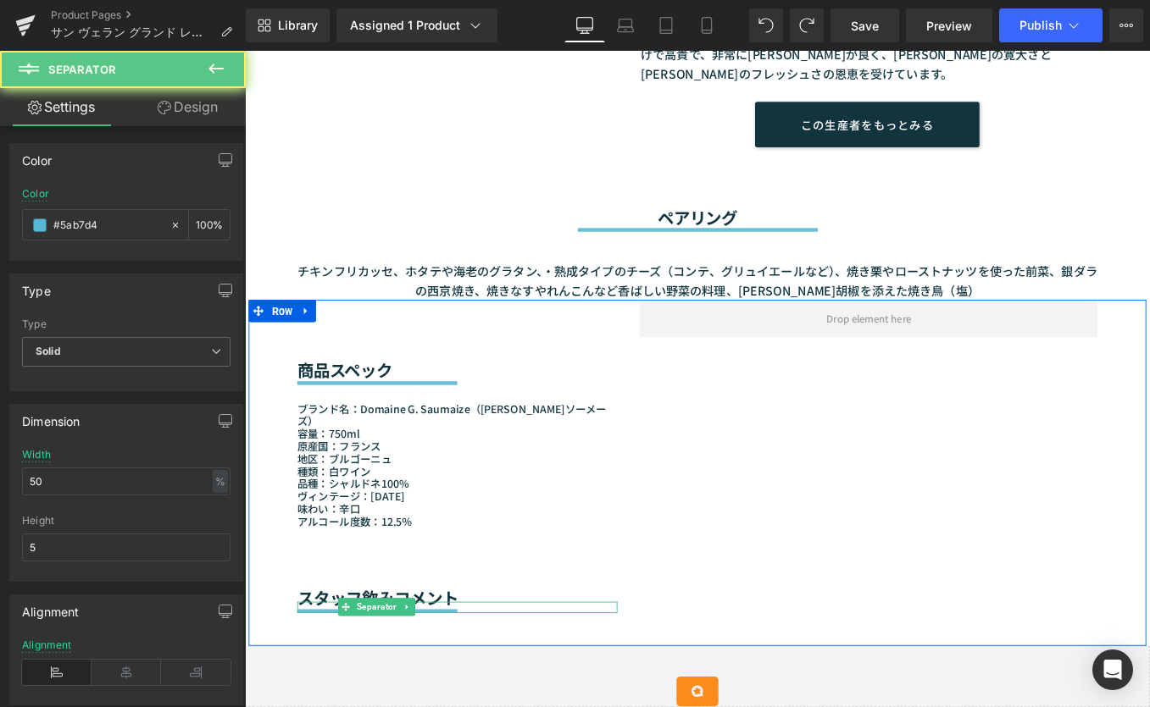
click at [341, 659] on h2 "スタッフ飲みコメント" at bounding box center [485, 670] width 363 height 22
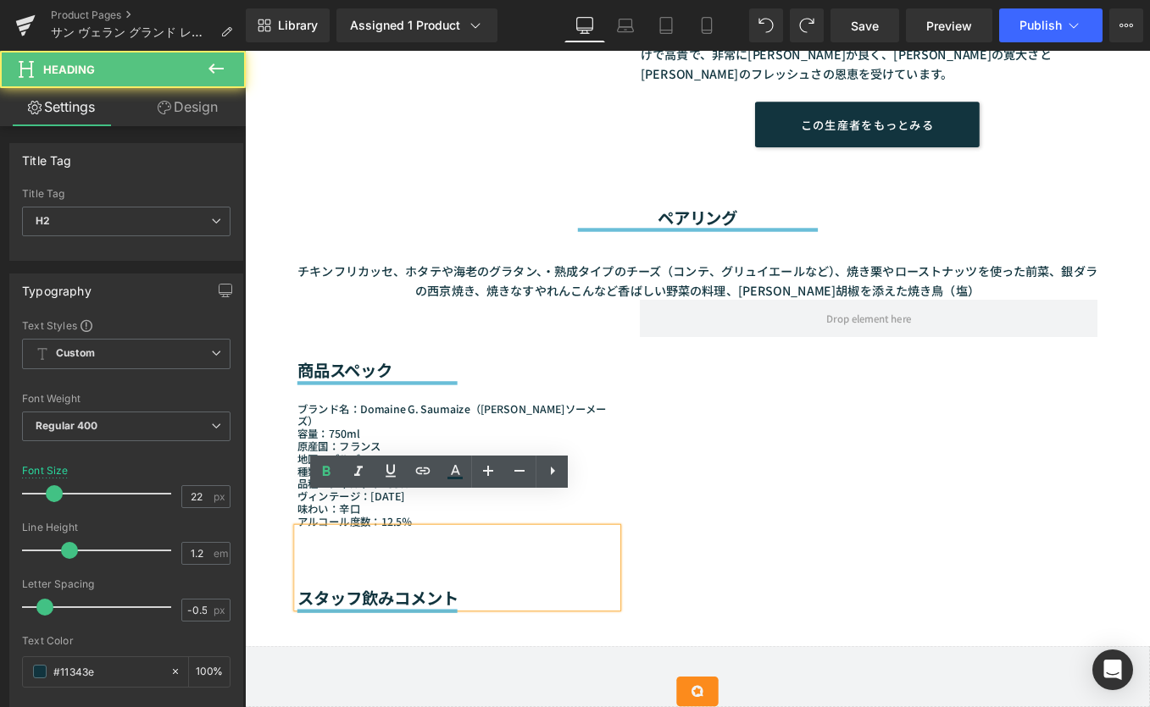
click at [332, 640] on div "商品スペック Heading Separator ブランド名：Domaine G. Saumaize（[PERSON_NAME]ソーメーズ） 容量：750ml…" at bounding box center [485, 529] width 388 height 392
click at [474, 605] on div "スタッフ飲みコメント" at bounding box center [485, 636] width 363 height 90
click at [487, 675] on div "Separator" at bounding box center [485, 681] width 363 height 13
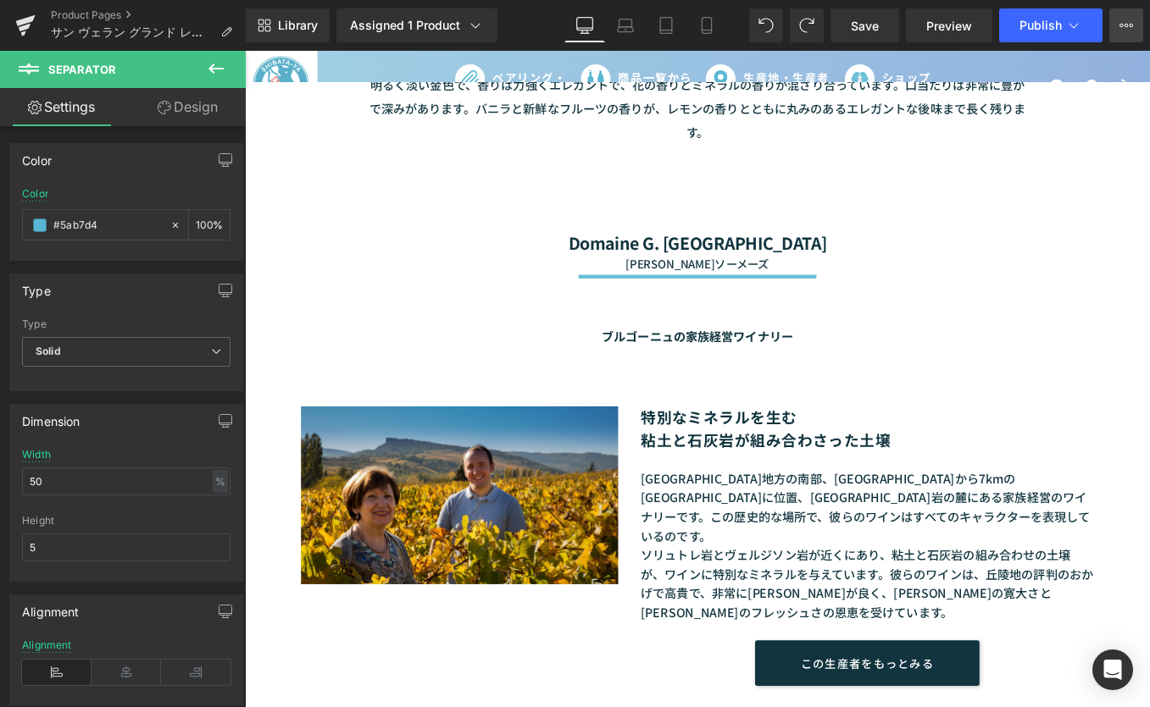
scroll to position [244, 0]
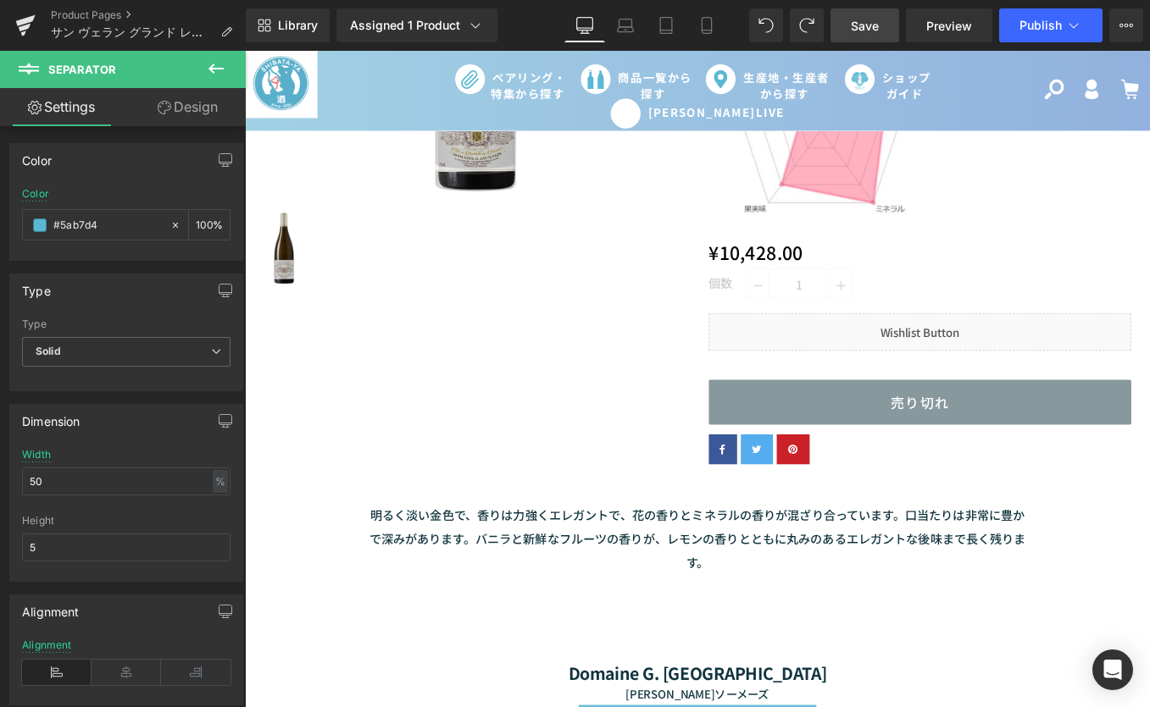
click at [868, 30] on span "Save" at bounding box center [865, 26] width 28 height 18
